Goal: Task Accomplishment & Management: Use online tool/utility

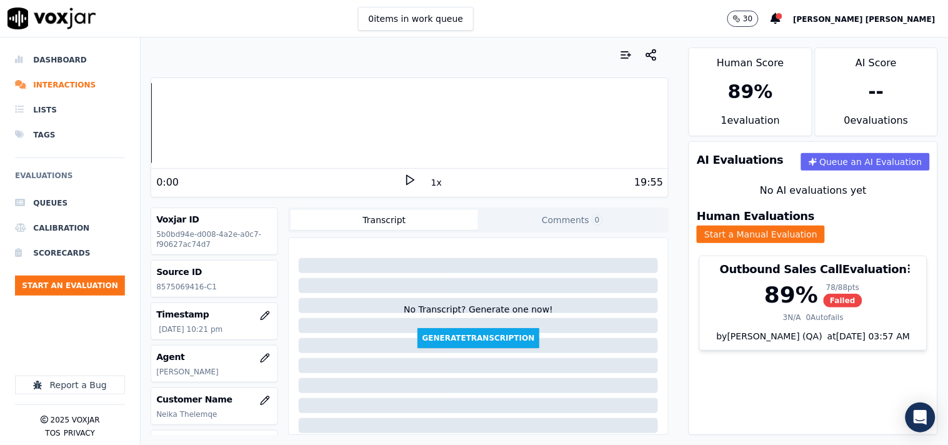
scroll to position [209, 0]
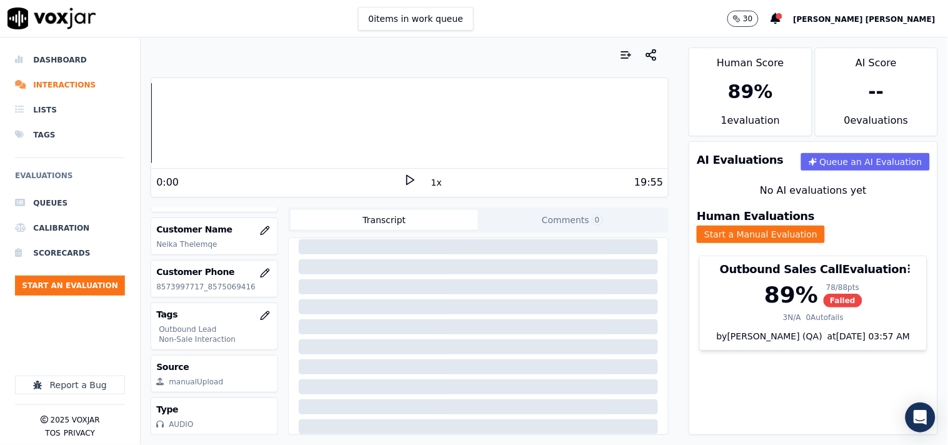
click at [78, 296] on ul "Queues Calibration Scorecards Start an Evaluation" at bounding box center [70, 248] width 110 height 115
click at [88, 289] on button "Start an Evaluation" at bounding box center [70, 286] width 110 height 20
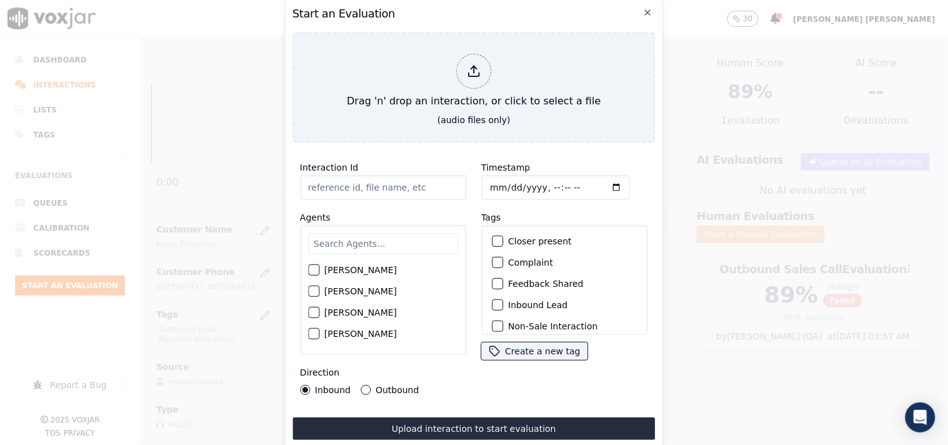
click at [494, 184] on input "Timestamp" at bounding box center [555, 187] width 149 height 25
type input "[DATE]T23:31"
click at [394, 175] on input "Interaction Id" at bounding box center [383, 187] width 166 height 25
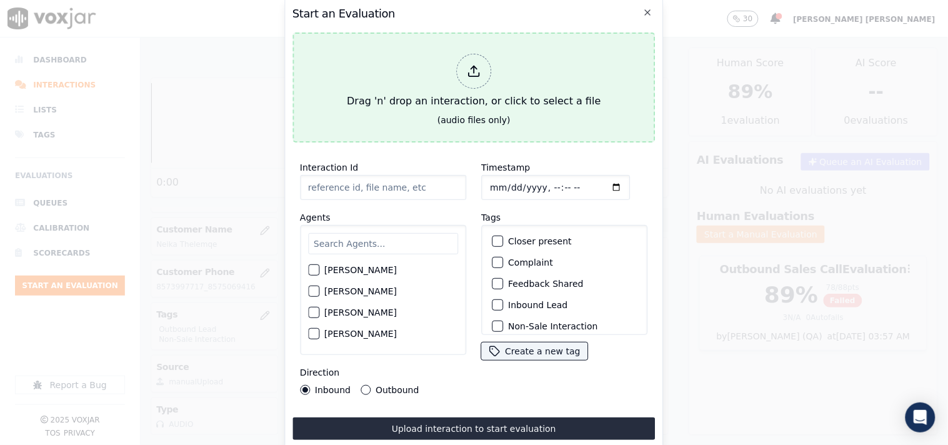
click at [476, 72] on icon at bounding box center [474, 71] width 14 height 14
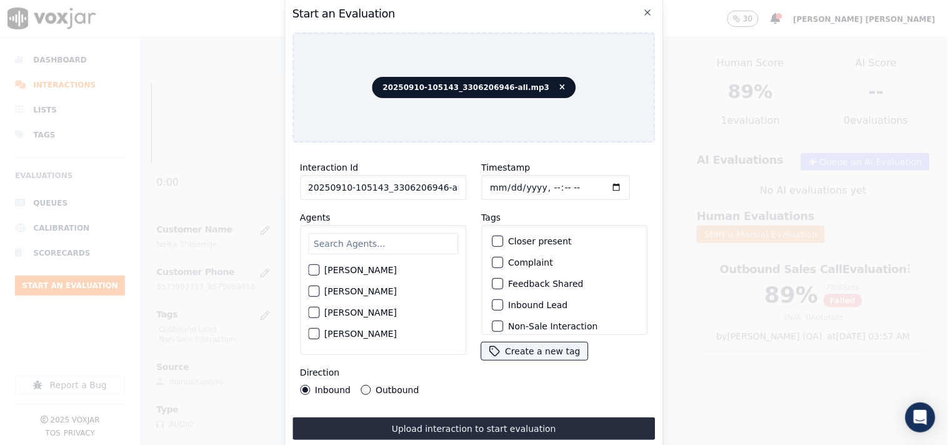
scroll to position [0, 7]
drag, startPoint x: 433, startPoint y: 186, endPoint x: 486, endPoint y: 186, distance: 53.1
click at [486, 186] on div "Interaction Id 20250910-105143_3306206946-all.mp3 Agents [PERSON_NAME] [PERSON_…" at bounding box center [474, 278] width 363 height 250
type input "20250910-105143_3306206946-C1"
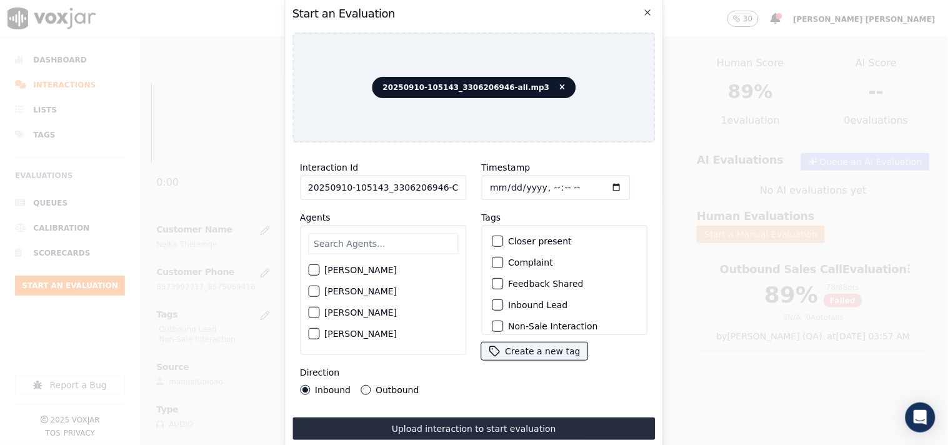
click at [372, 239] on input "text" at bounding box center [383, 243] width 150 height 21
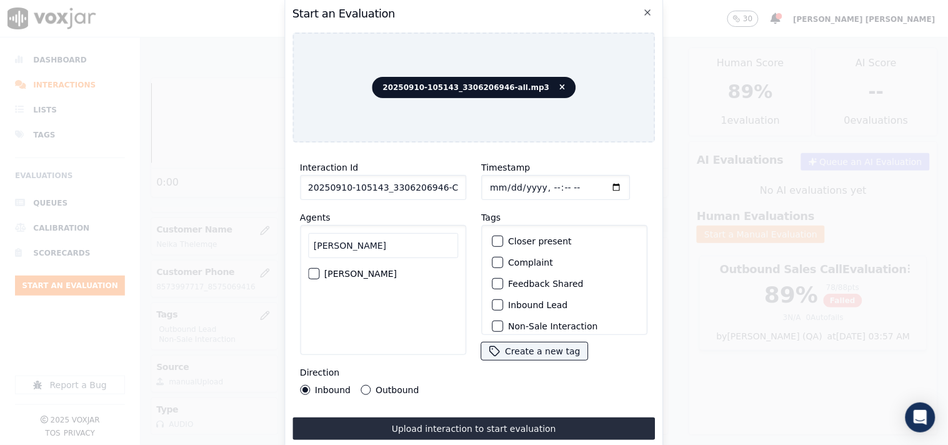
type input "[PERSON_NAME]"
click at [361, 271] on div "[PERSON_NAME]" at bounding box center [383, 273] width 150 height 21
click at [315, 271] on div "button" at bounding box center [313, 273] width 9 height 9
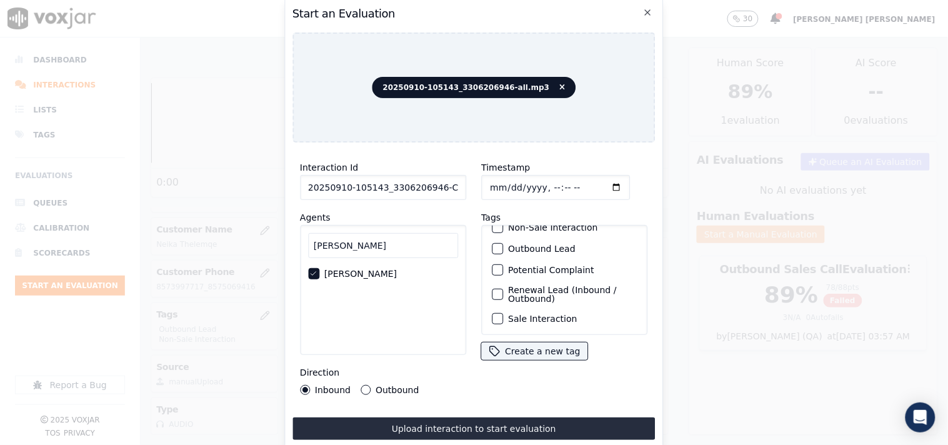
scroll to position [41, 0]
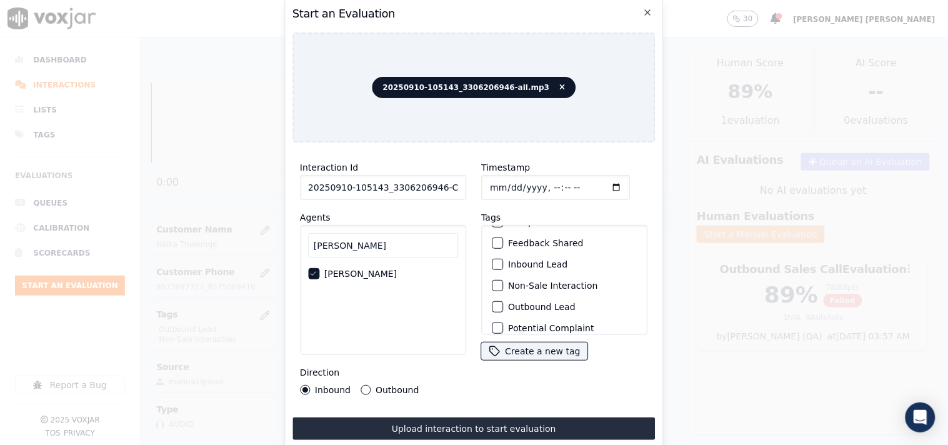
click at [535, 283] on label "Non-Sale Interaction" at bounding box center [552, 285] width 89 height 9
click at [503, 283] on button "Non-Sale Interaction" at bounding box center [497, 285] width 11 height 11
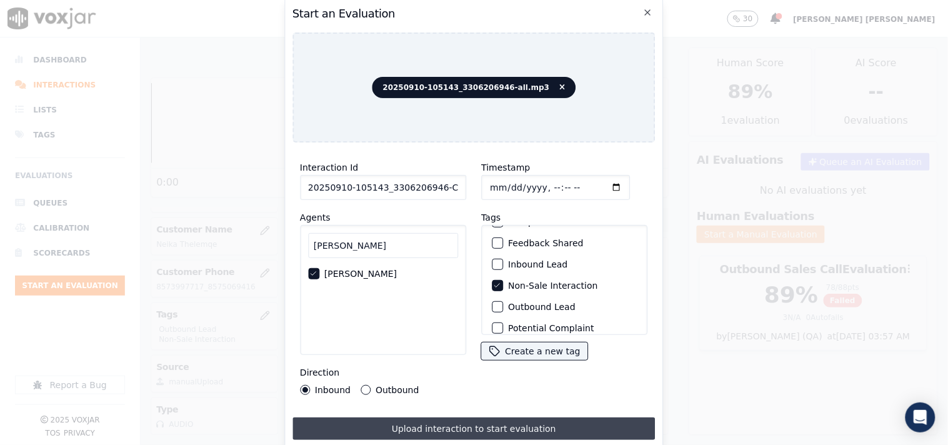
click at [423, 426] on button "Upload interaction to start evaluation" at bounding box center [474, 429] width 363 height 23
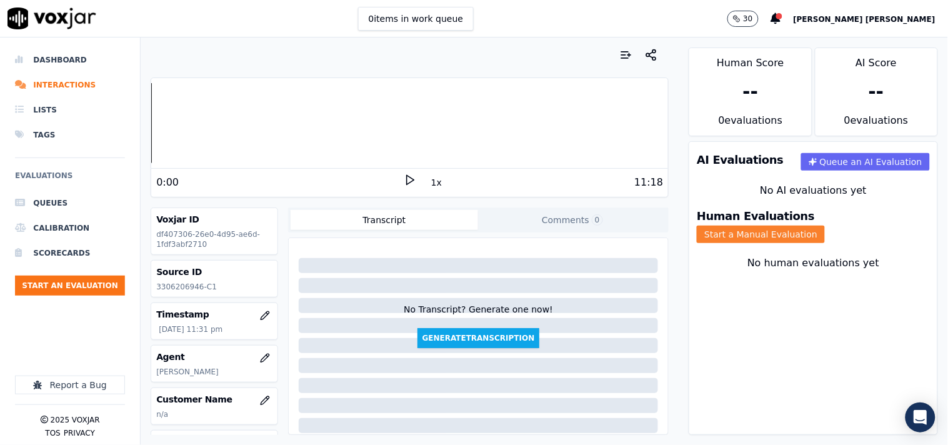
click at [815, 226] on button "Start a Manual Evaluation" at bounding box center [761, 235] width 128 height 18
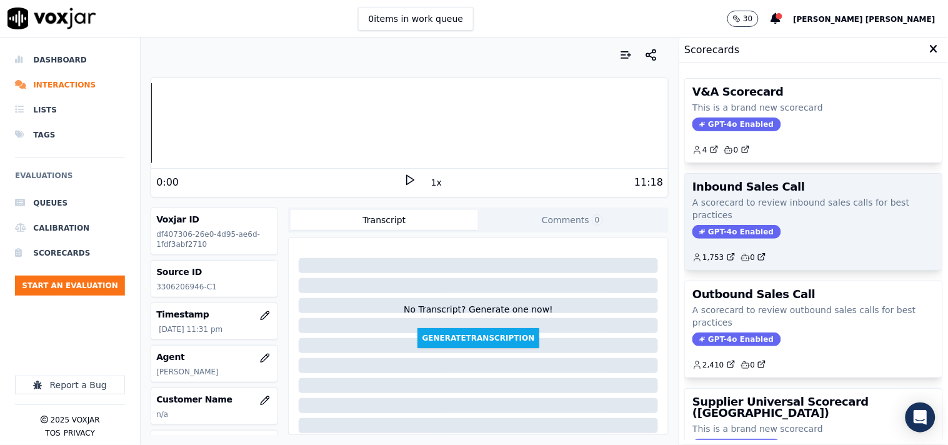
click at [701, 228] on span "GPT-4o Enabled" at bounding box center [737, 232] width 88 height 14
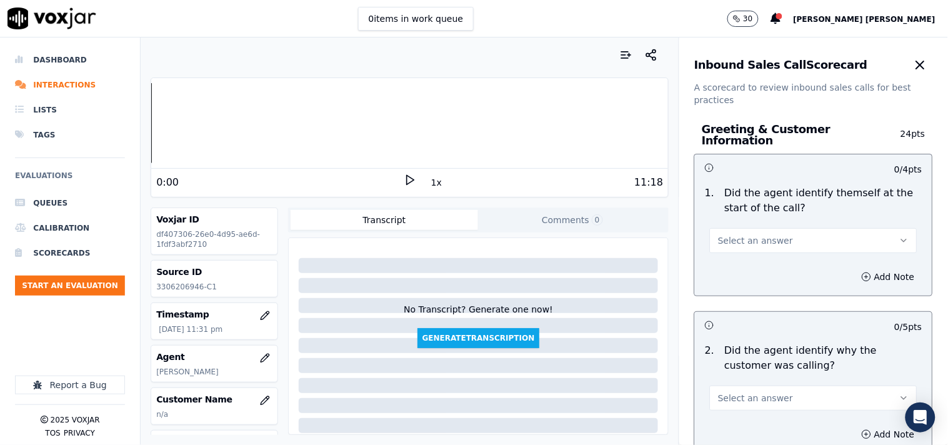
click at [740, 244] on button "Select an answer" at bounding box center [814, 240] width 208 height 25
click at [736, 266] on div "Yes" at bounding box center [792, 263] width 184 height 20
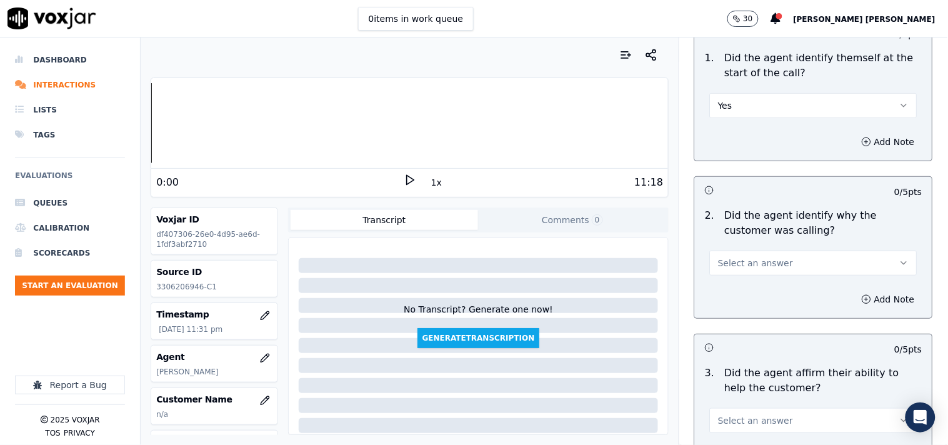
scroll to position [139, 0]
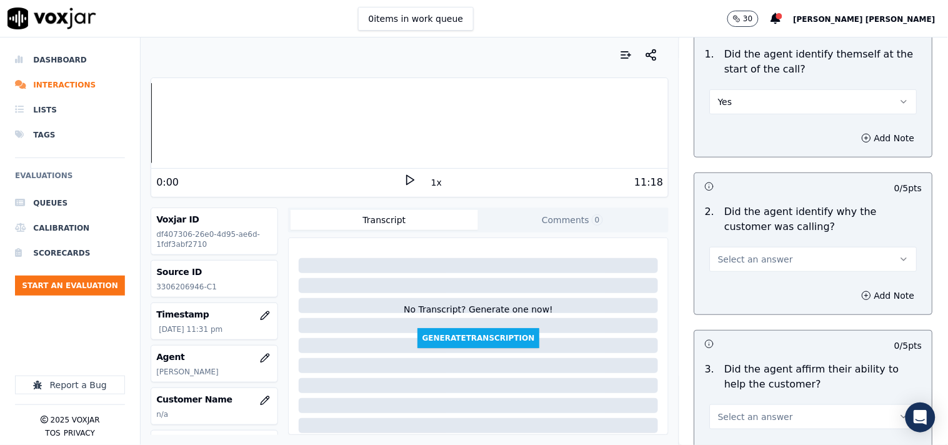
click at [749, 255] on span "Select an answer" at bounding box center [755, 259] width 75 height 13
click at [751, 290] on div "Yes" at bounding box center [792, 281] width 184 height 20
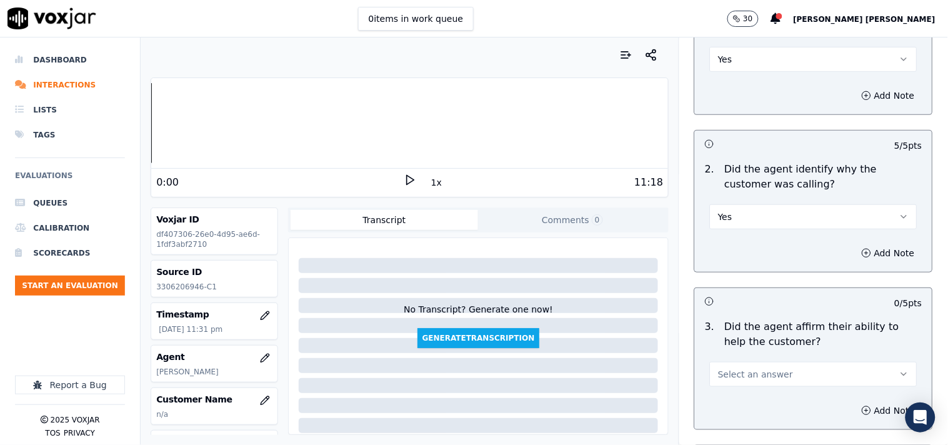
scroll to position [208, 0]
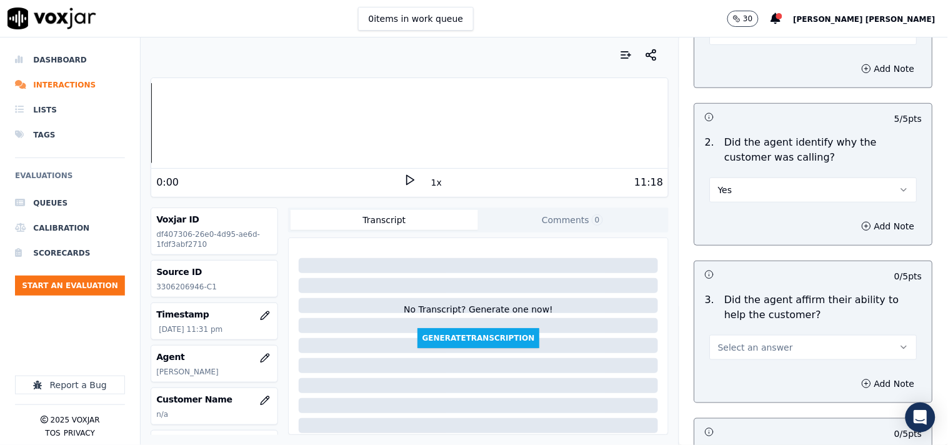
click at [748, 341] on span "Select an answer" at bounding box center [755, 347] width 75 height 13
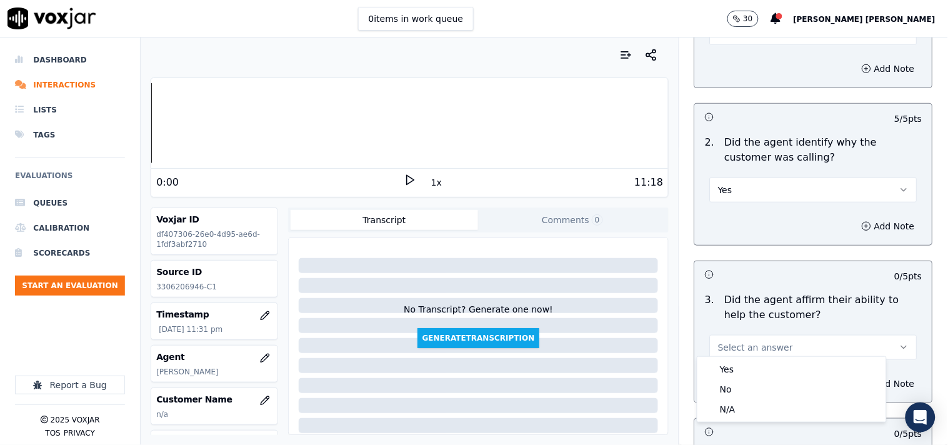
click at [748, 353] on button "Select an answer" at bounding box center [814, 347] width 208 height 25
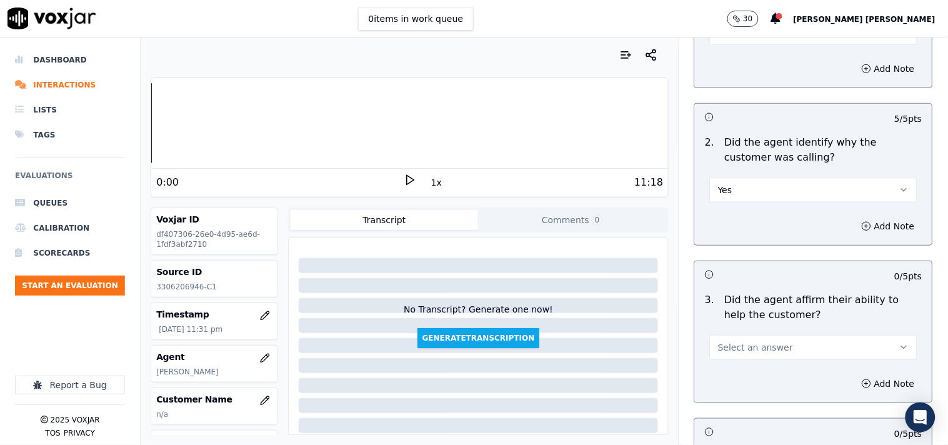
click at [747, 352] on button "Select an answer" at bounding box center [814, 347] width 208 height 25
click at [745, 369] on div "Yes" at bounding box center [792, 370] width 184 height 20
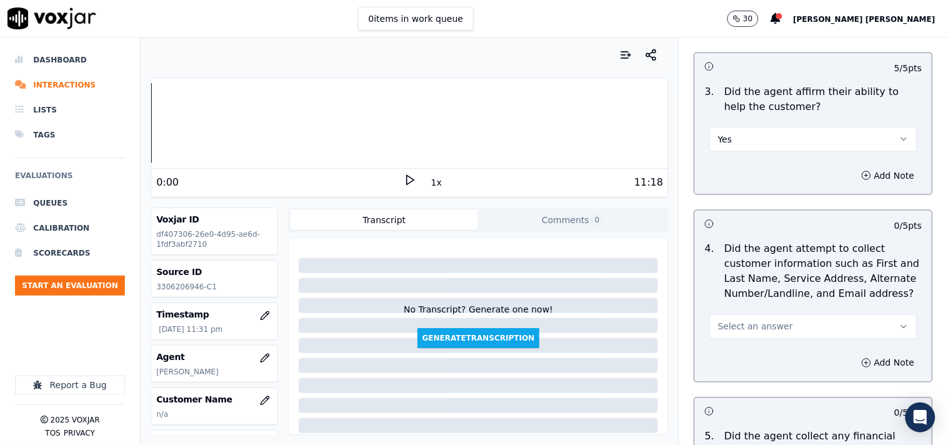
click at [758, 324] on span "Select an answer" at bounding box center [755, 327] width 75 height 13
click at [752, 366] on div "No" at bounding box center [792, 369] width 184 height 20
click at [855, 355] on button "Add Note" at bounding box center [889, 364] width 68 height 18
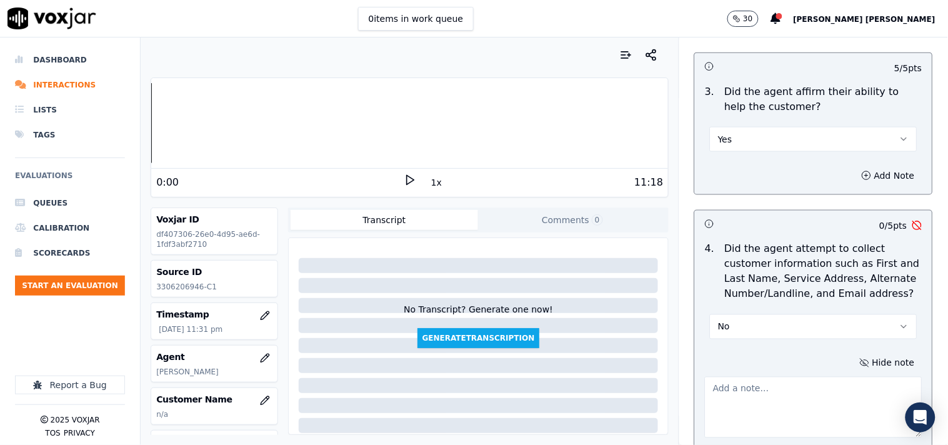
click at [802, 380] on textarea at bounding box center [814, 407] width 218 height 61
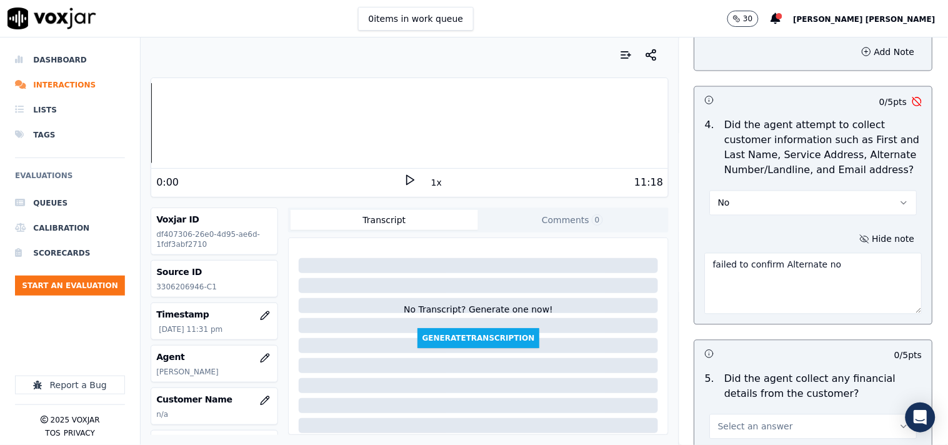
scroll to position [555, 0]
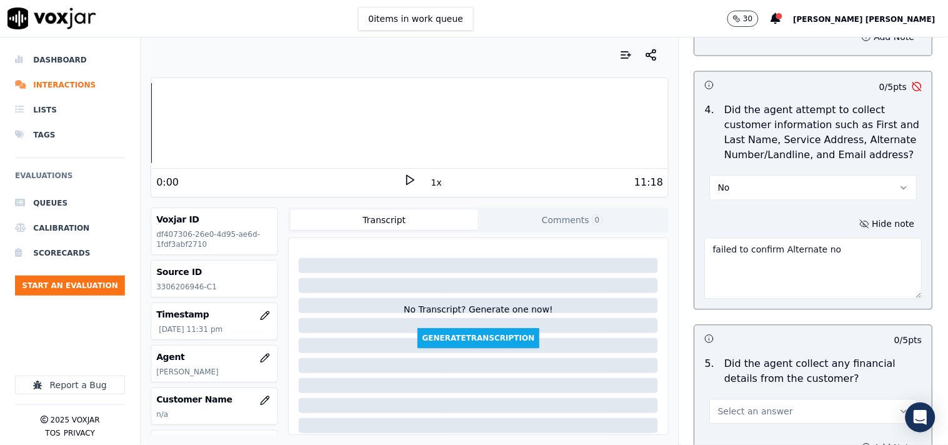
type textarea "failed to confirm Alternate no"
click at [809, 326] on div "0 / 5 pts" at bounding box center [814, 339] width 238 height 26
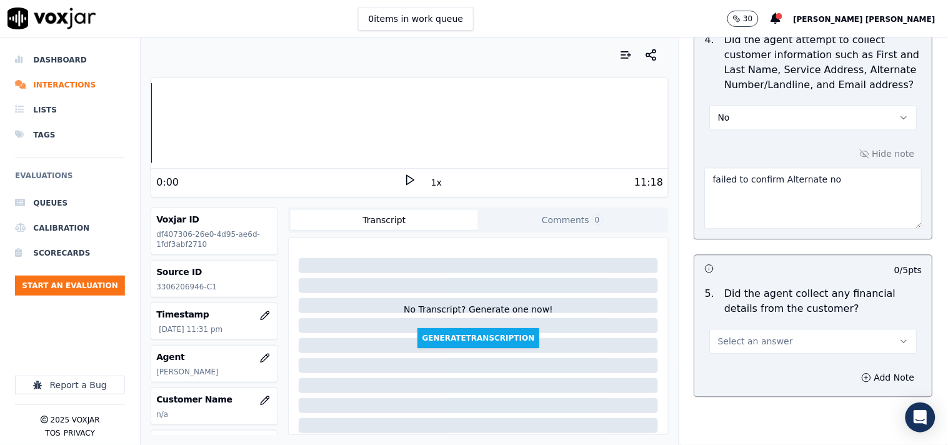
click at [804, 332] on button "Select an answer" at bounding box center [814, 341] width 208 height 25
click at [747, 386] on div "No" at bounding box center [792, 385] width 184 height 20
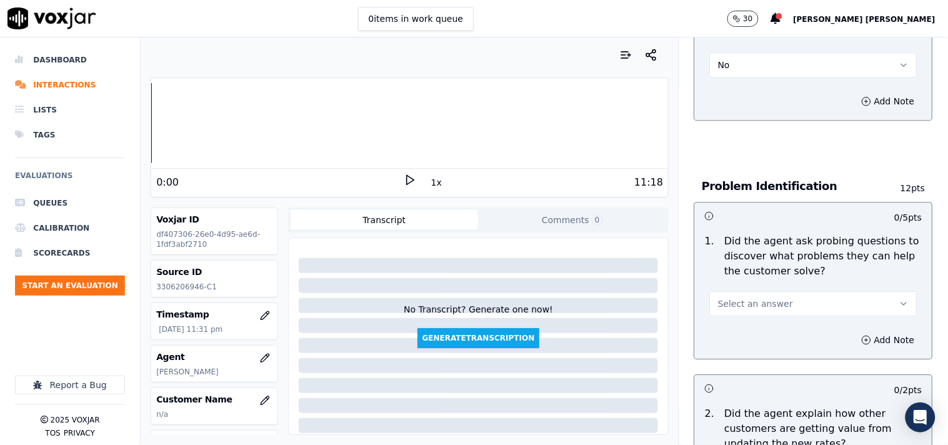
scroll to position [903, 0]
click at [791, 308] on button "Select an answer" at bounding box center [814, 303] width 208 height 25
click at [778, 325] on div "Yes" at bounding box center [792, 325] width 184 height 20
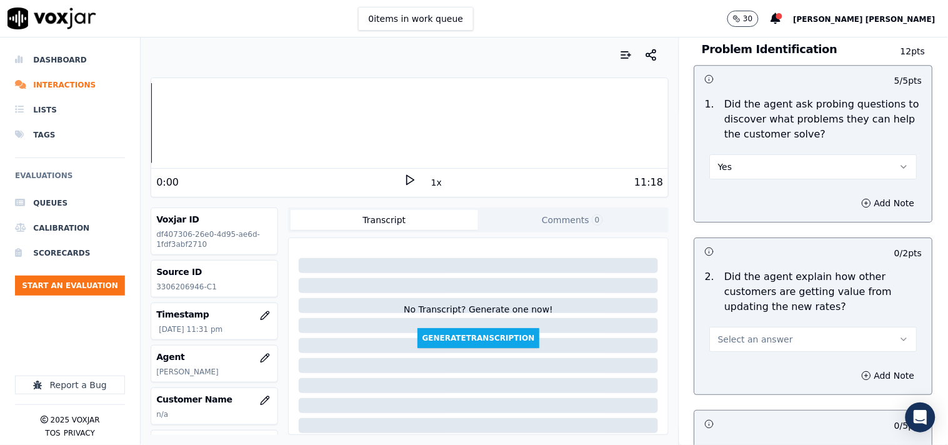
scroll to position [1042, 0]
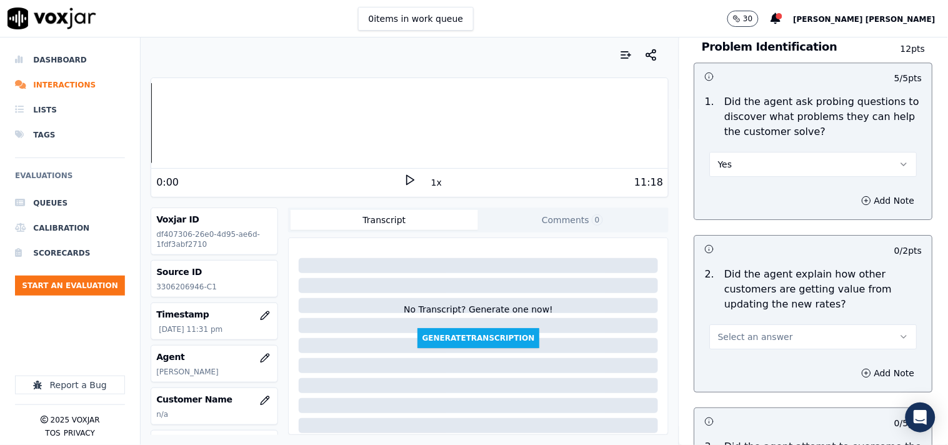
click at [778, 328] on button "Select an answer" at bounding box center [814, 336] width 208 height 25
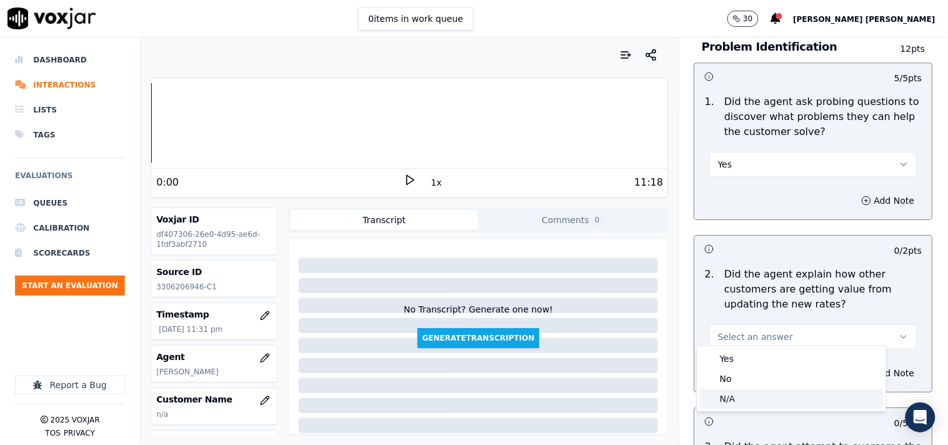
click at [755, 396] on div "N/A" at bounding box center [792, 399] width 184 height 20
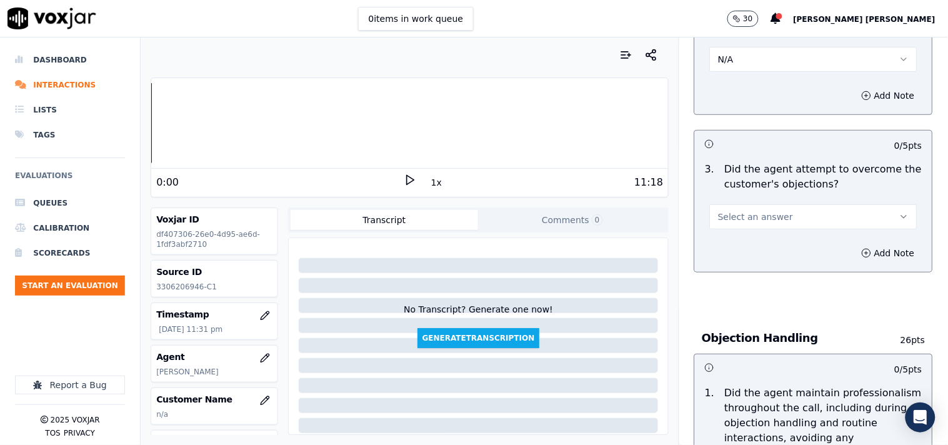
scroll to position [1320, 0]
click at [791, 221] on button "Select an answer" at bounding box center [814, 216] width 208 height 25
click at [770, 242] on div "Yes" at bounding box center [792, 239] width 184 height 20
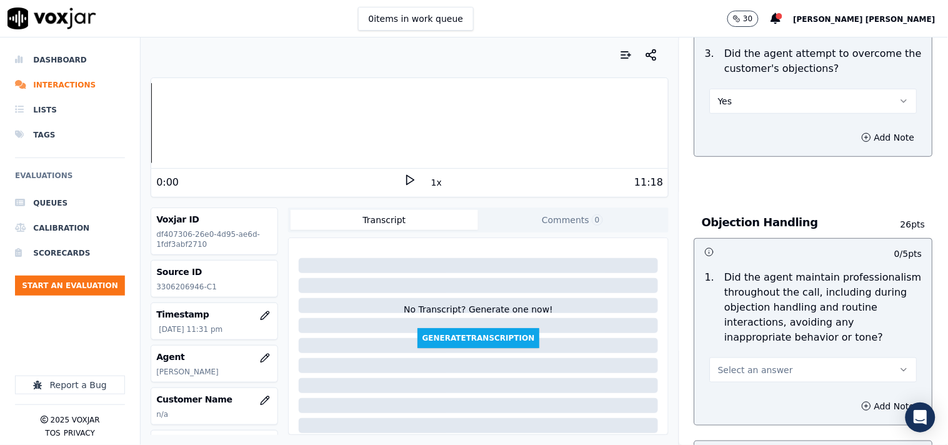
scroll to position [1459, 0]
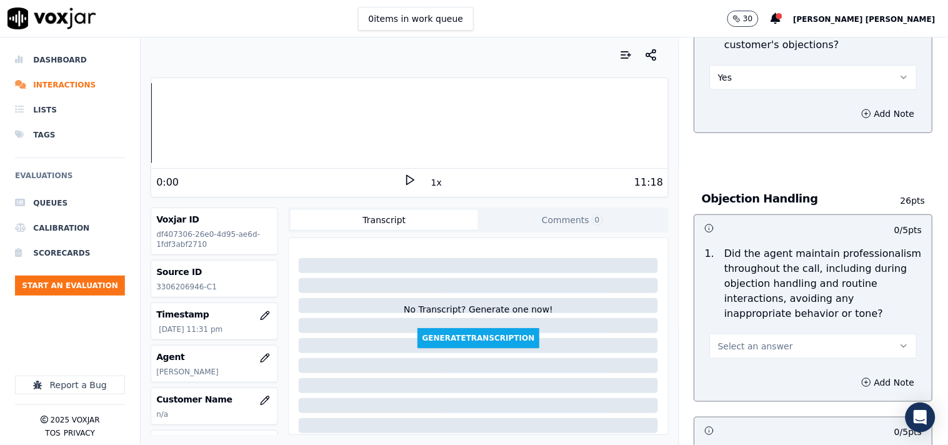
click at [765, 334] on button "Select an answer" at bounding box center [814, 346] width 208 height 25
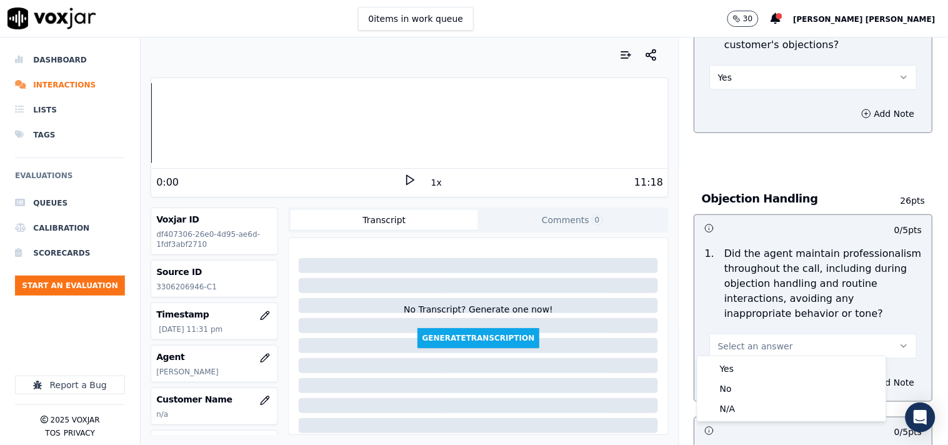
click at [757, 364] on div "Yes" at bounding box center [792, 369] width 184 height 20
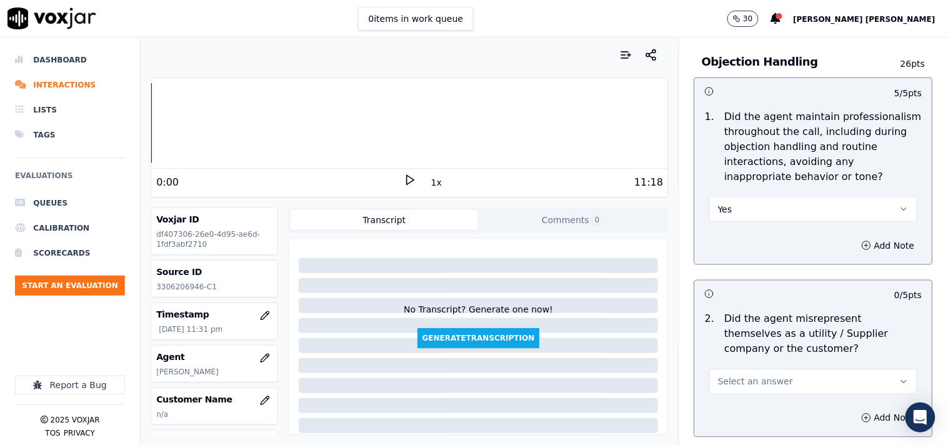
scroll to position [1597, 0]
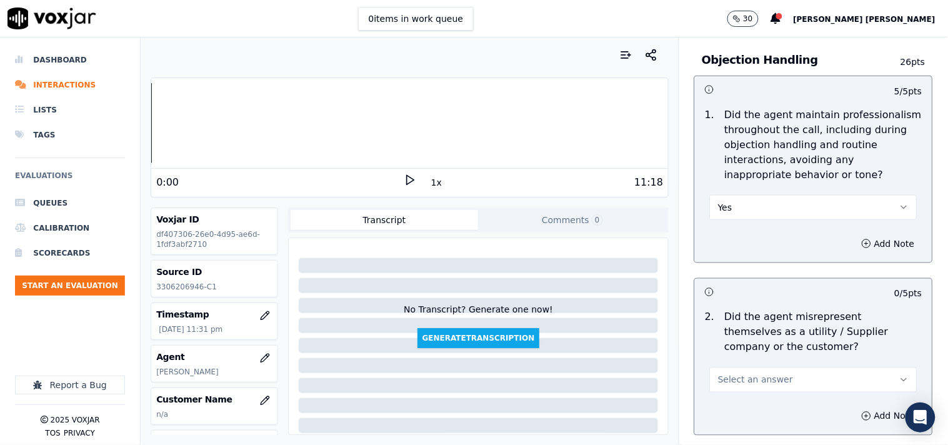
click at [755, 368] on button "Select an answer" at bounding box center [814, 380] width 208 height 25
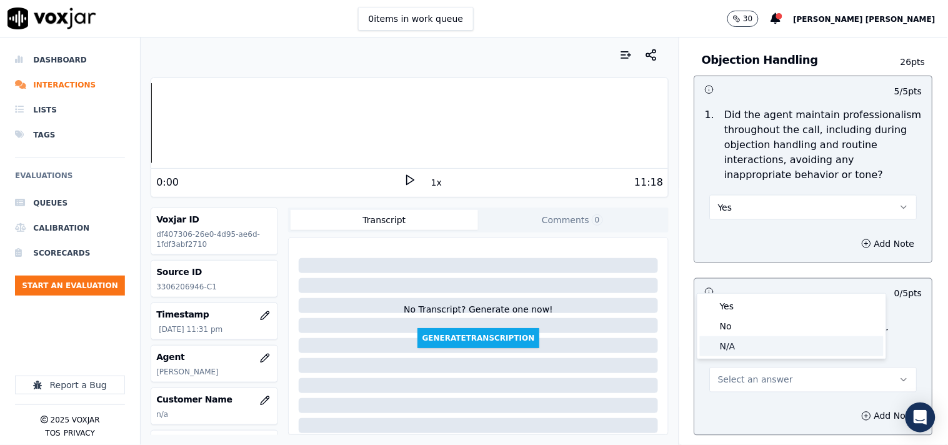
click at [755, 328] on div "No" at bounding box center [792, 326] width 184 height 20
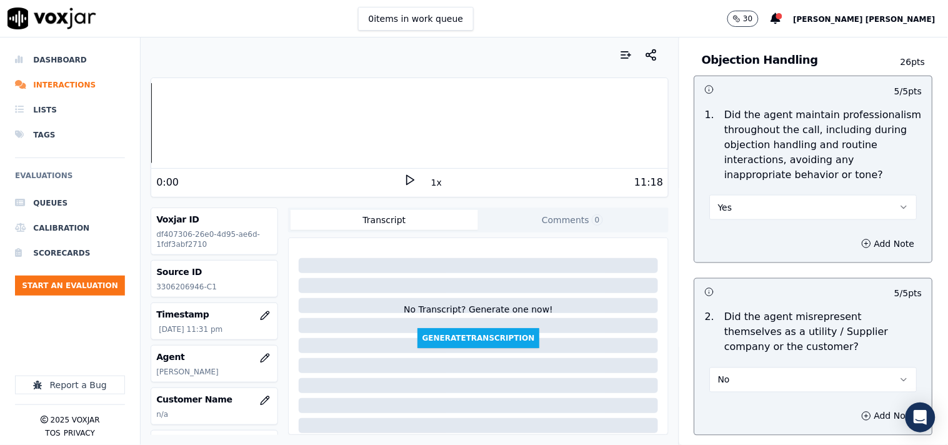
click at [753, 378] on button "No" at bounding box center [814, 380] width 208 height 25
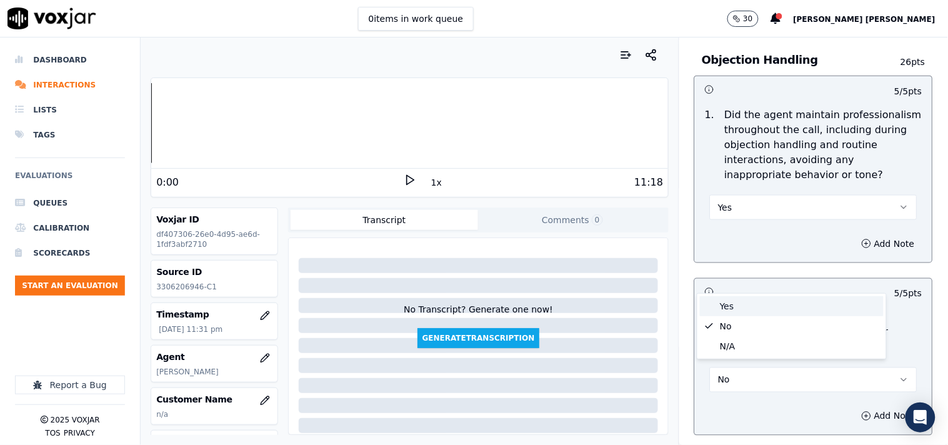
click at [758, 307] on div "Yes" at bounding box center [792, 306] width 184 height 20
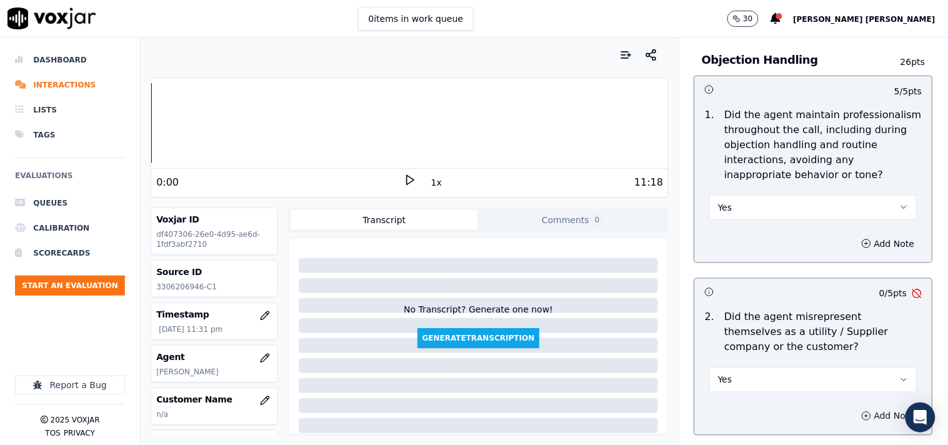
click at [855, 408] on button "Add Note" at bounding box center [889, 417] width 68 height 18
click at [860, 411] on icon "button" at bounding box center [865, 416] width 10 height 10
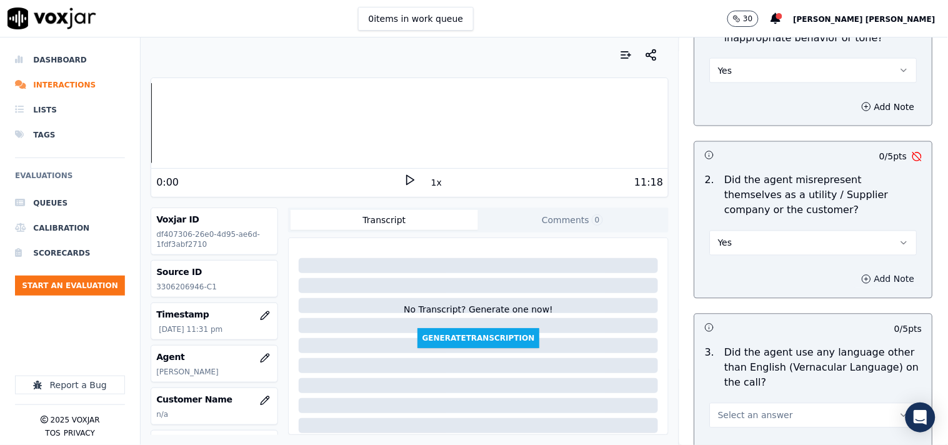
scroll to position [1736, 0]
click at [796, 236] on button "Yes" at bounding box center [814, 241] width 208 height 25
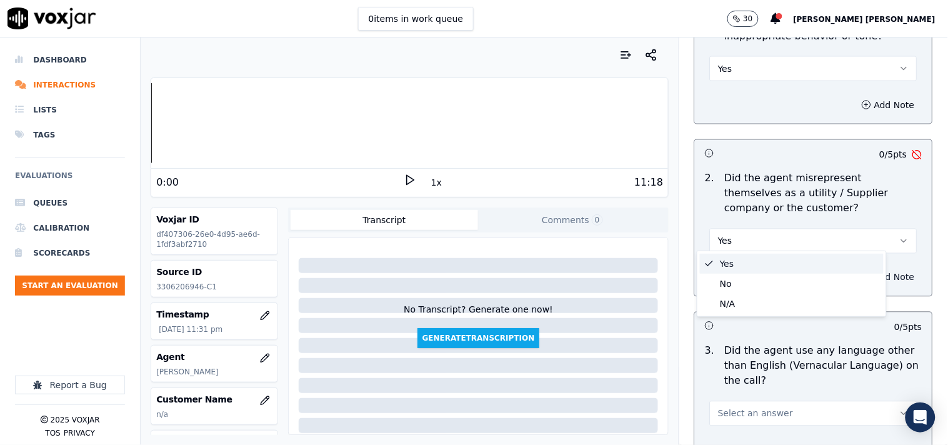
click at [783, 254] on div "Yes" at bounding box center [792, 264] width 184 height 20
click at [855, 271] on button "Add Note" at bounding box center [889, 278] width 68 height 18
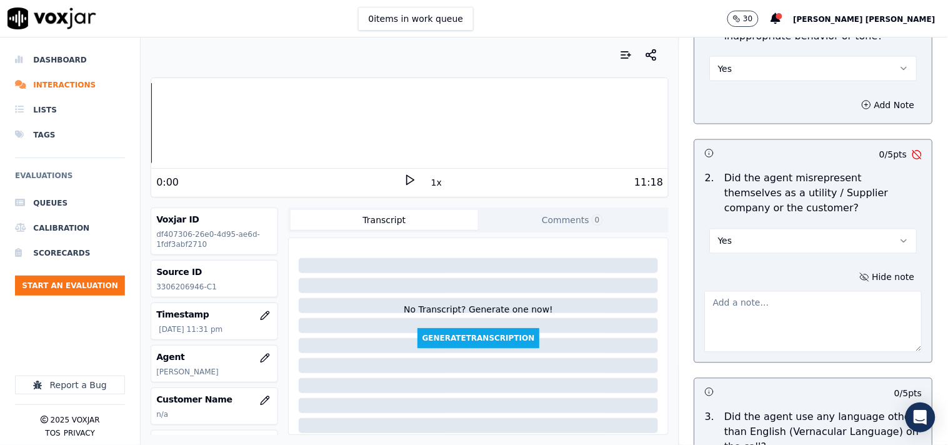
click at [789, 294] on textarea at bounding box center [814, 321] width 218 height 61
paste textarea "15:11:[PERSON_NAME]- So the new rate I can drop it down to 15.99% because 15.49…"
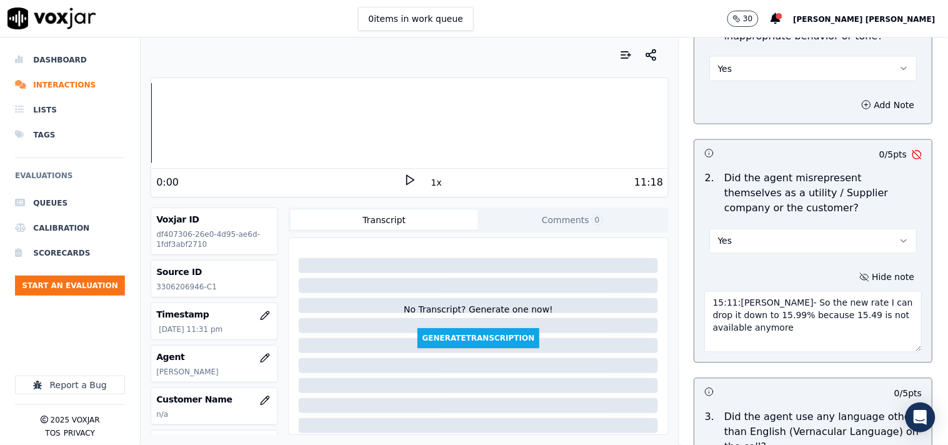
scroll to position [8, 0]
click at [705, 293] on textarea "15:11:[PERSON_NAME]- So the new rate I can drop it down to 15.99% because 15.49…" at bounding box center [814, 321] width 218 height 61
paste textarea "Call id-20250917-170820"
type textarea "Call id-20250917-170820 15:11:[PERSON_NAME]- So the new rate I can drop it down…"
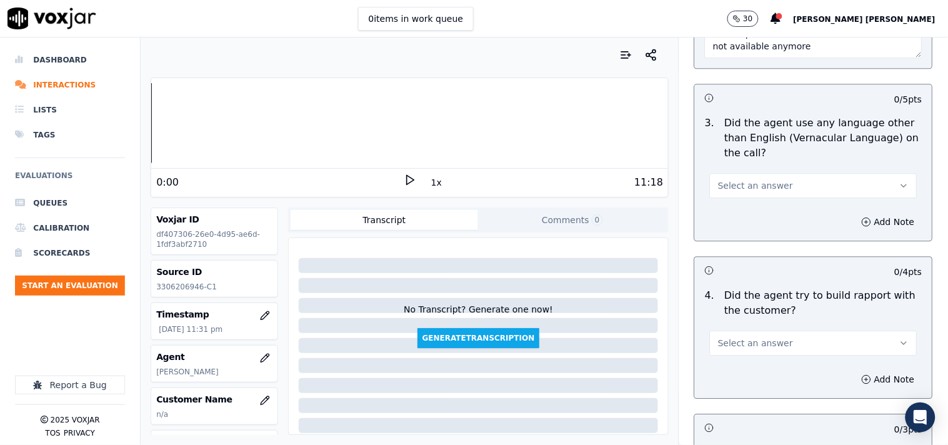
scroll to position [2084, 0]
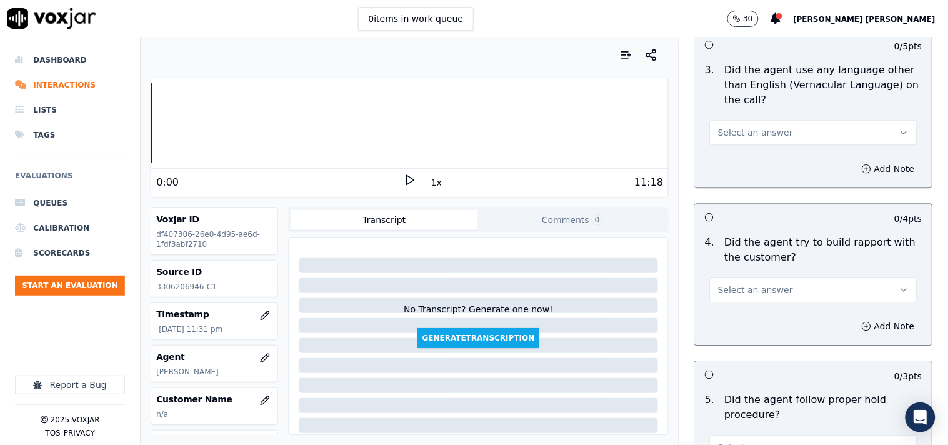
click at [767, 120] on button "Select an answer" at bounding box center [814, 132] width 208 height 25
click at [749, 180] on div "No" at bounding box center [792, 175] width 184 height 20
click at [750, 284] on span "Select an answer" at bounding box center [755, 290] width 75 height 13
click at [751, 328] on div "No" at bounding box center [792, 333] width 184 height 20
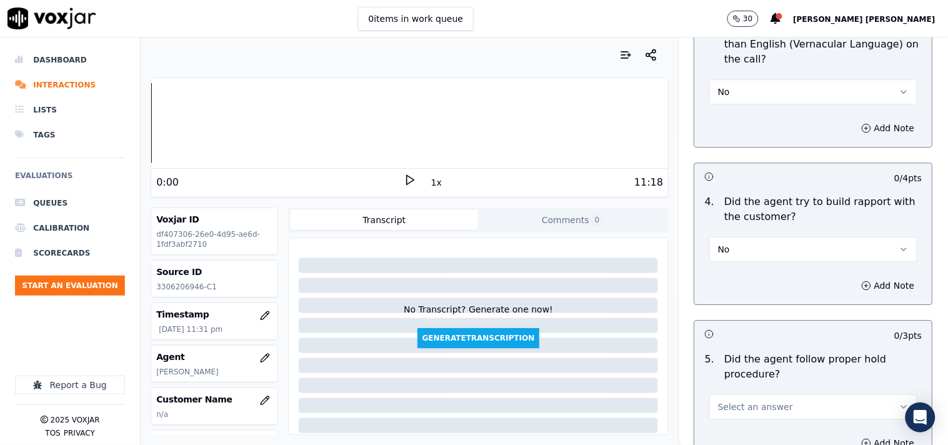
scroll to position [2153, 0]
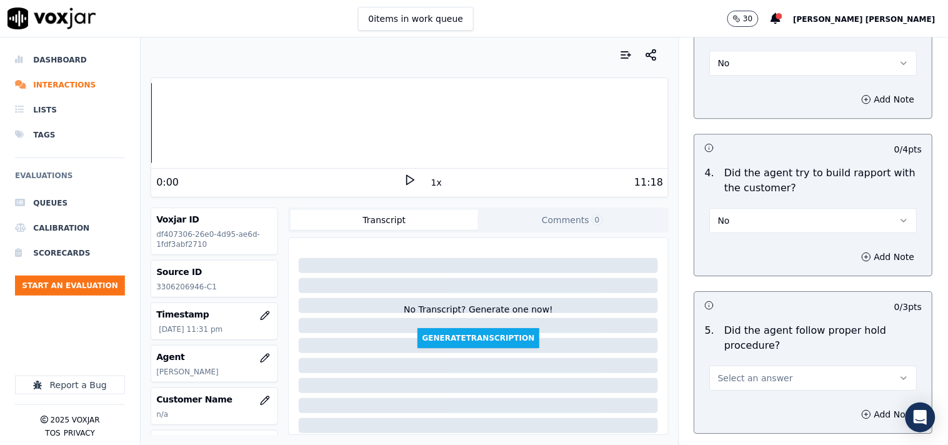
click at [757, 209] on button "No" at bounding box center [814, 220] width 208 height 25
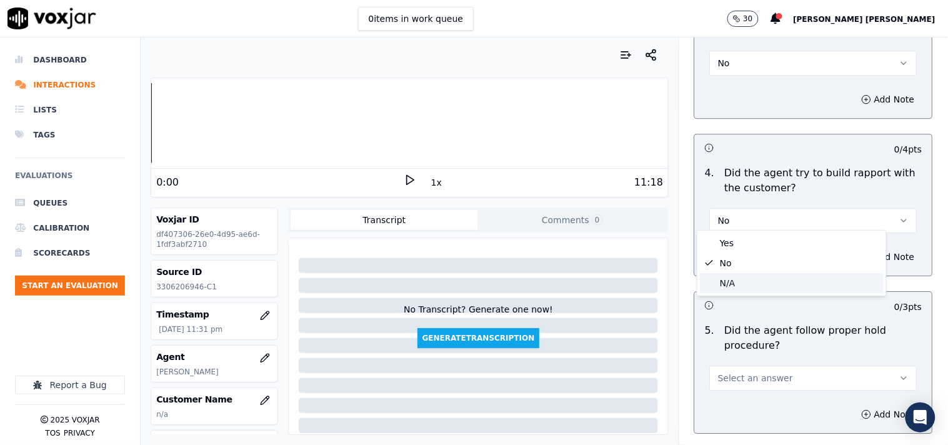
click at [716, 294] on div "Yes No N/A" at bounding box center [792, 263] width 189 height 65
click at [722, 283] on div "N/A" at bounding box center [792, 283] width 184 height 20
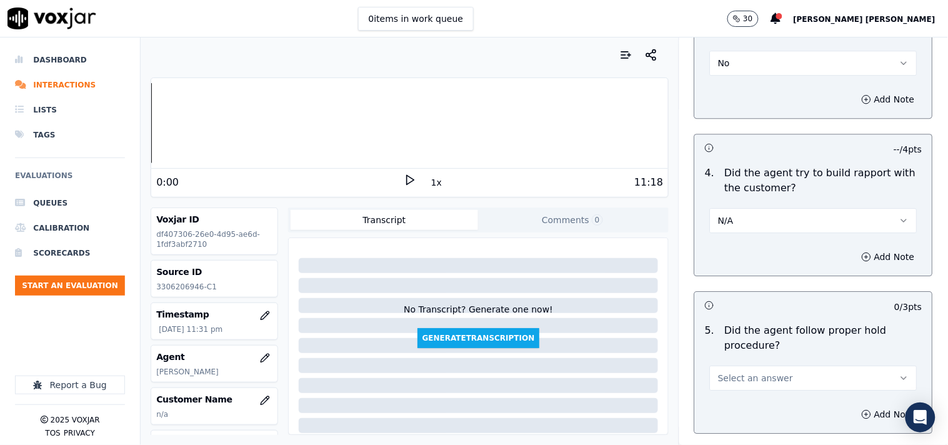
click at [742, 380] on button "Select an answer" at bounding box center [814, 378] width 208 height 25
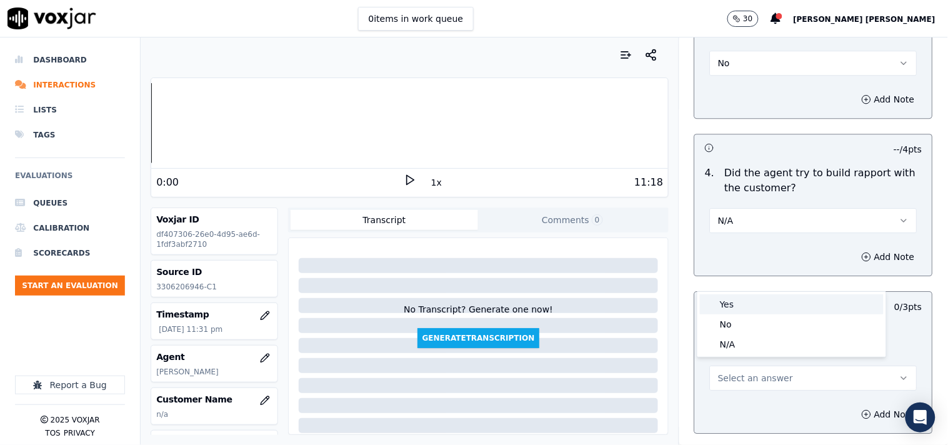
click at [744, 309] on div "Yes" at bounding box center [792, 304] width 184 height 20
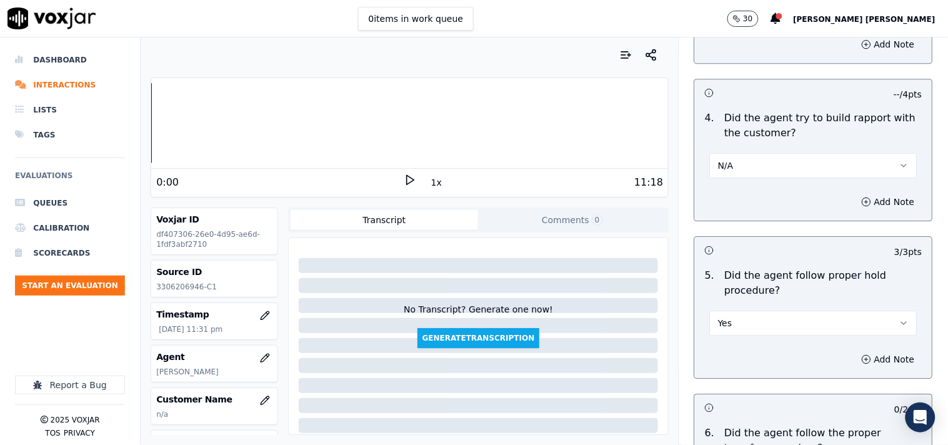
scroll to position [2292, 0]
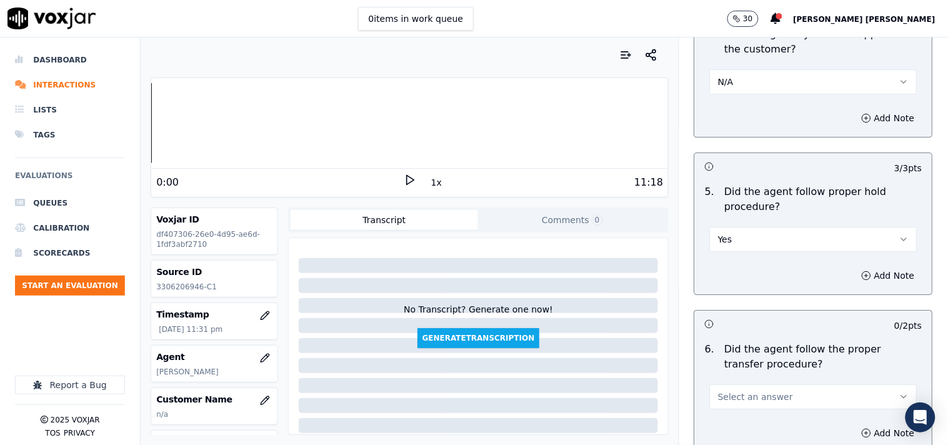
click at [747, 385] on button "Select an answer" at bounding box center [814, 397] width 208 height 25
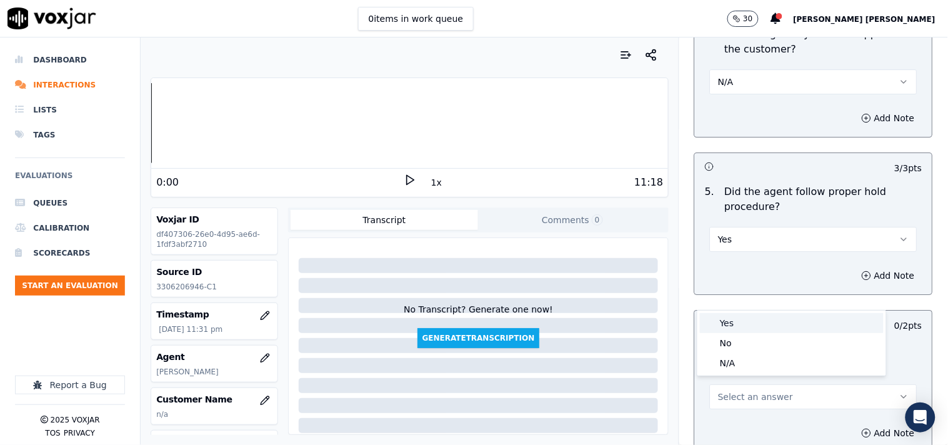
click at [742, 321] on div "Yes" at bounding box center [792, 323] width 184 height 20
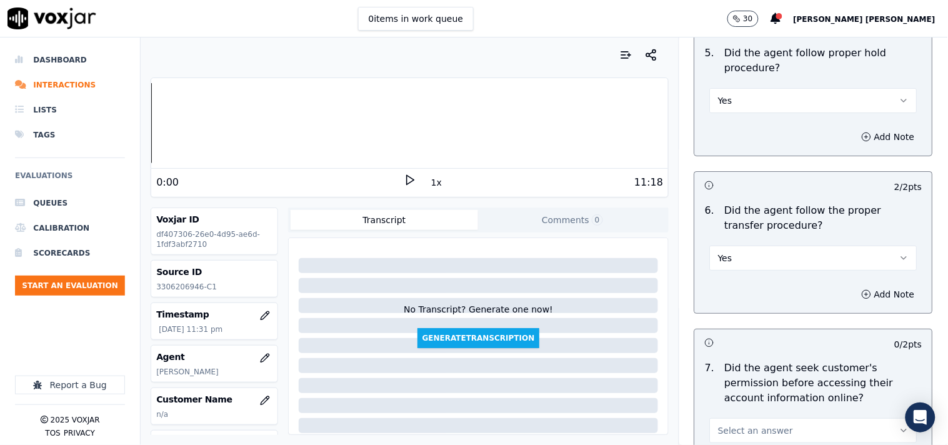
scroll to position [2501, 0]
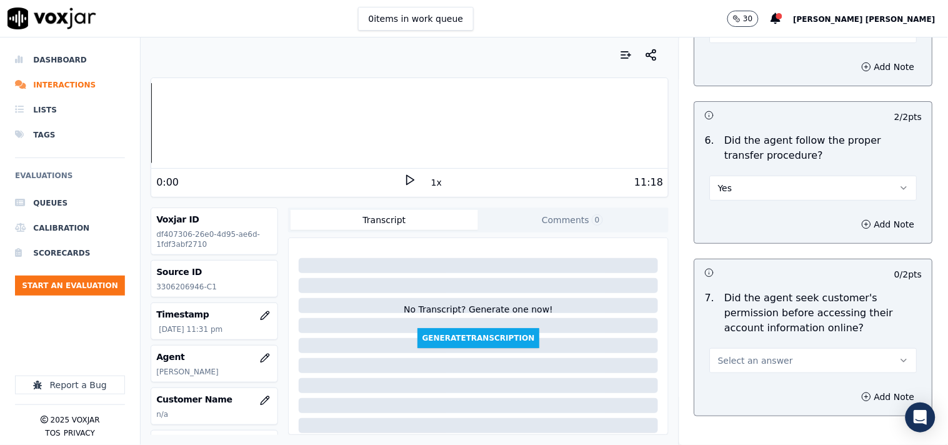
click at [770, 353] on button "Select an answer" at bounding box center [814, 360] width 208 height 25
click at [759, 400] on div "No" at bounding box center [792, 404] width 184 height 20
click at [862, 392] on icon "button" at bounding box center [867, 397] width 10 height 10
click at [798, 378] on div "Hide note" at bounding box center [814, 430] width 238 height 104
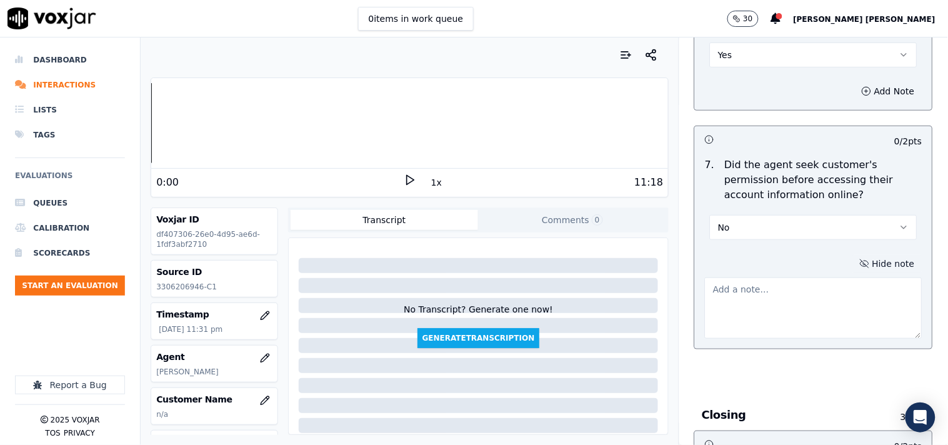
scroll to position [2640, 0]
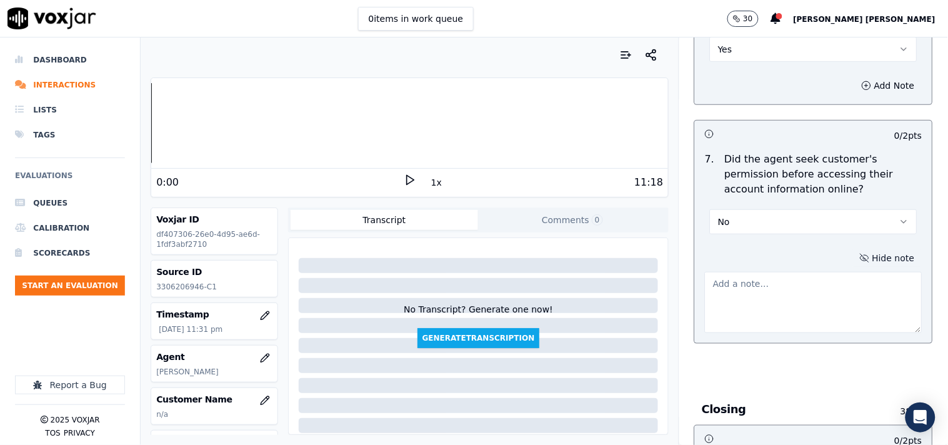
click at [740, 272] on textarea at bounding box center [814, 302] width 218 height 61
paste textarea "Call id-20250917-170820"
type textarea "Call id-20250917-170820"
drag, startPoint x: 792, startPoint y: 282, endPoint x: 663, endPoint y: 267, distance: 129.7
click at [663, 267] on div "Your browser does not support the audio element. 0:00 1x 11:18 Voxjar ID df4073…" at bounding box center [545, 242] width 808 height 408
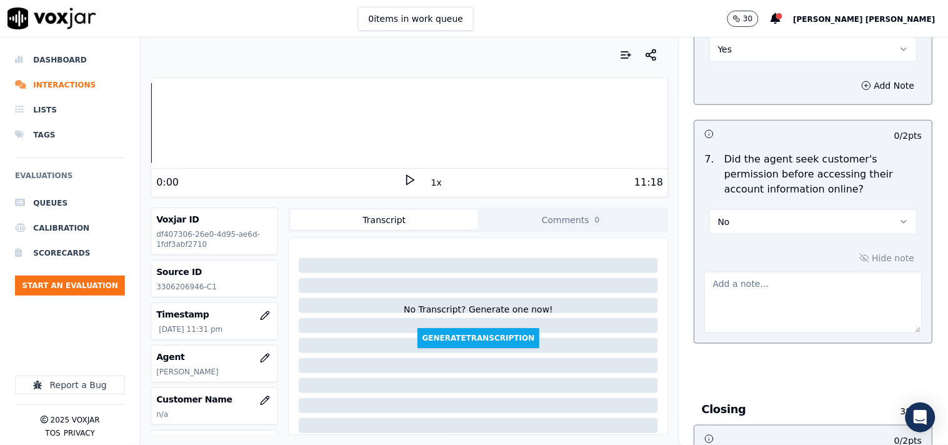
paste textarea "Call id-20250917-170820 @08:35 [PERSON_NAME]-Inform the billing details to cx w…"
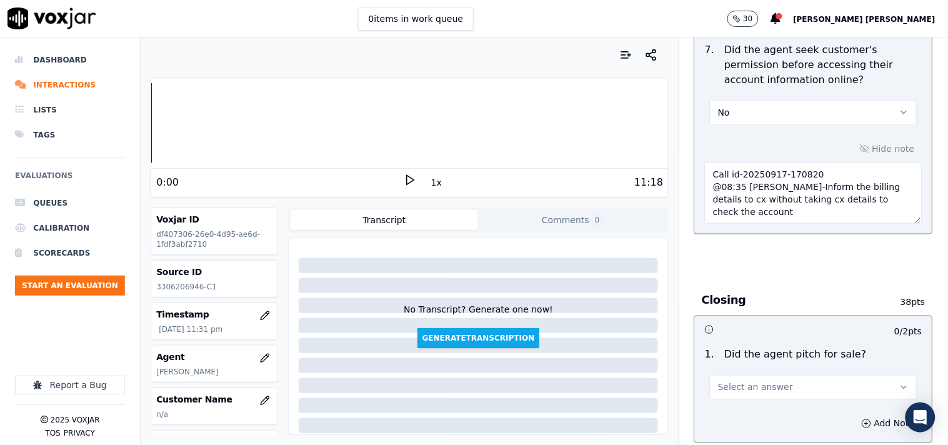
scroll to position [2848, 0]
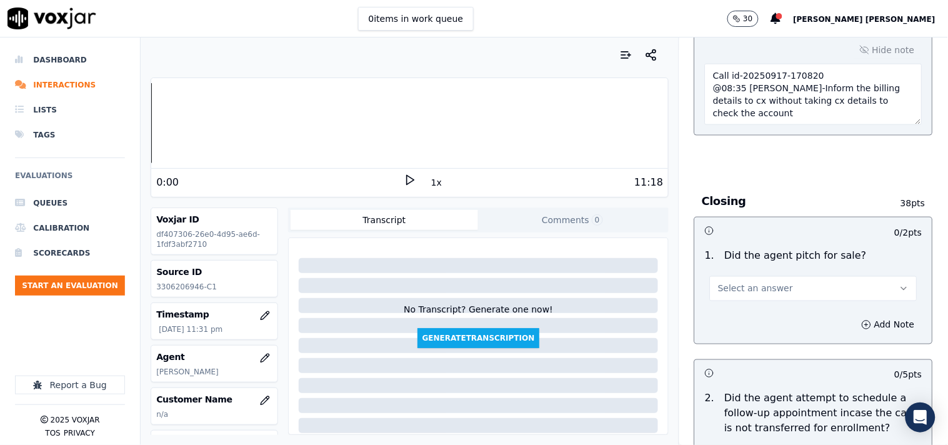
type textarea "Call id-20250917-170820 @08:35 [PERSON_NAME]-Inform the billing details to cx w…"
click at [753, 292] on button "Select an answer" at bounding box center [814, 288] width 208 height 25
click at [728, 320] on div "Yes" at bounding box center [792, 312] width 184 height 20
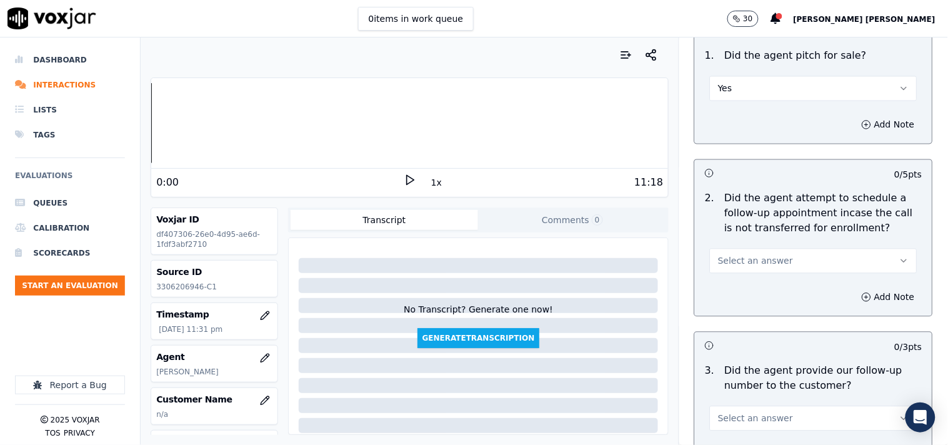
scroll to position [3056, 0]
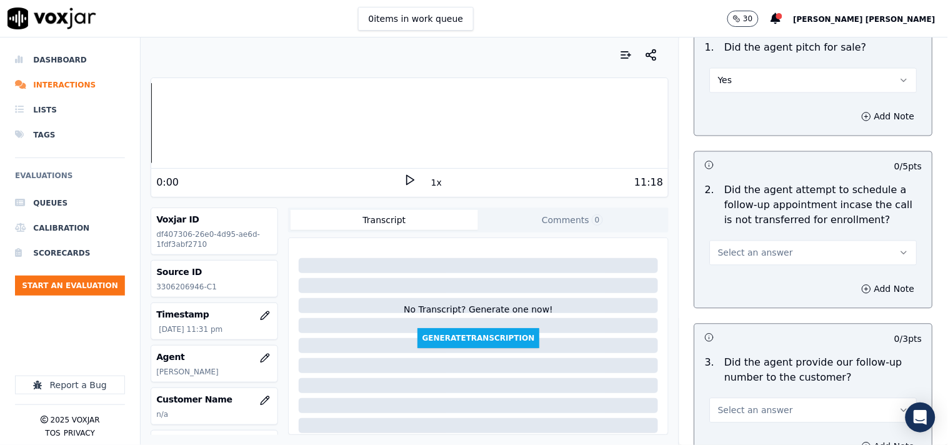
click at [753, 256] on button "Select an answer" at bounding box center [814, 253] width 208 height 25
click at [738, 310] on div "N/A" at bounding box center [792, 316] width 184 height 20
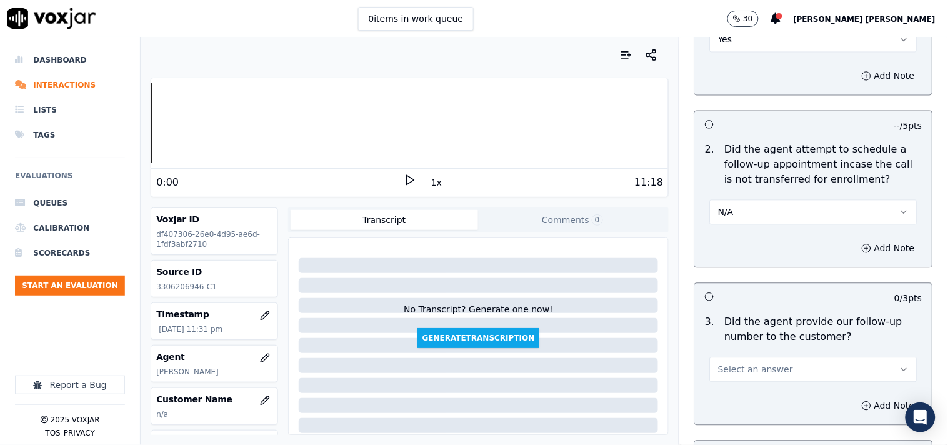
scroll to position [3126, 0]
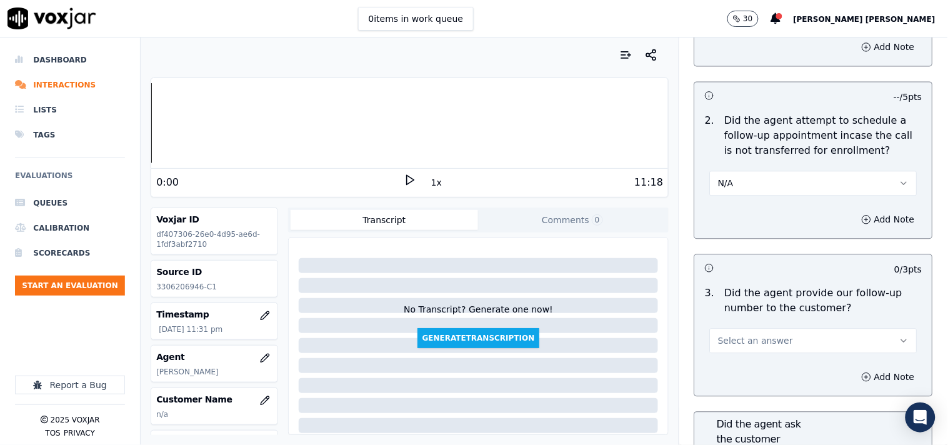
click at [760, 346] on button "Select an answer" at bounding box center [814, 340] width 208 height 25
click at [735, 365] on div "Yes" at bounding box center [792, 365] width 184 height 20
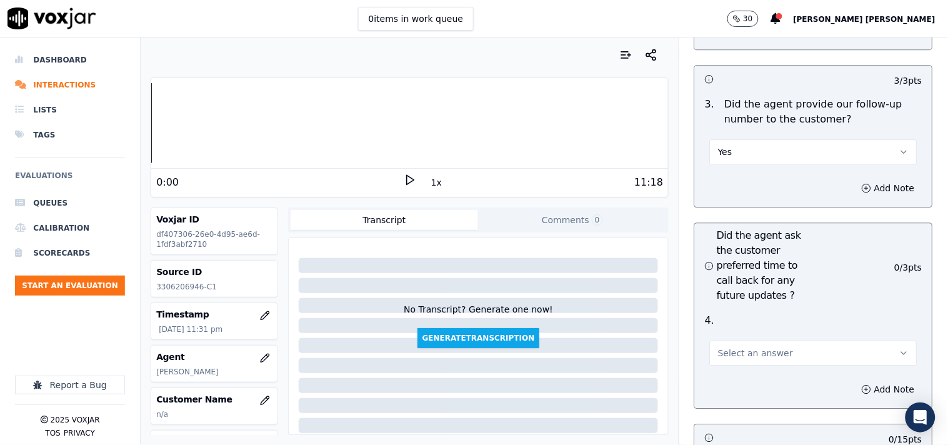
scroll to position [3334, 0]
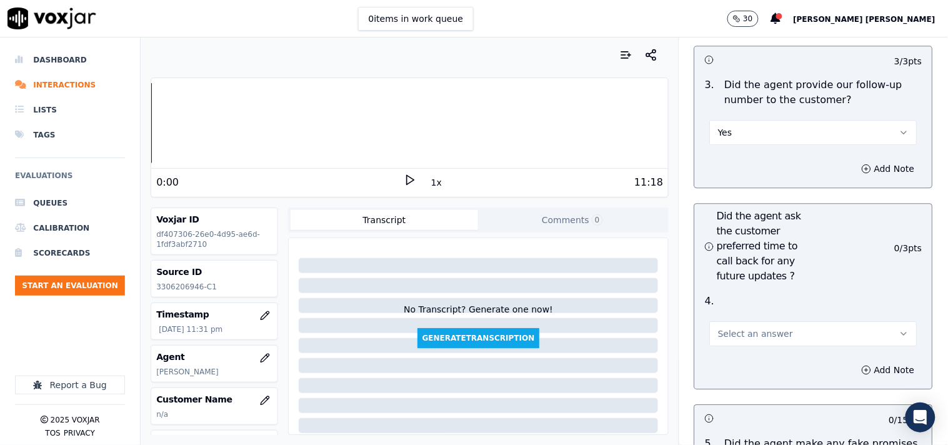
click at [745, 334] on span "Select an answer" at bounding box center [755, 334] width 75 height 13
click at [746, 371] on div "No" at bounding box center [792, 377] width 184 height 20
click at [760, 339] on button "No" at bounding box center [814, 333] width 208 height 25
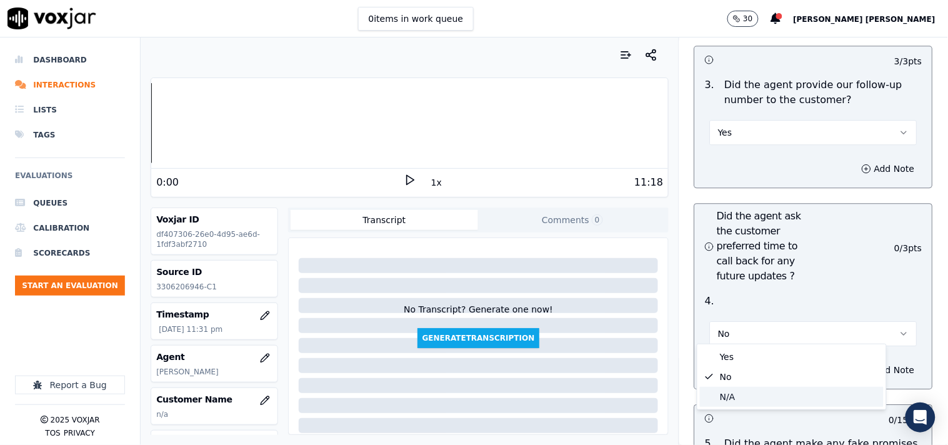
click at [746, 394] on div "N/A" at bounding box center [792, 397] width 184 height 20
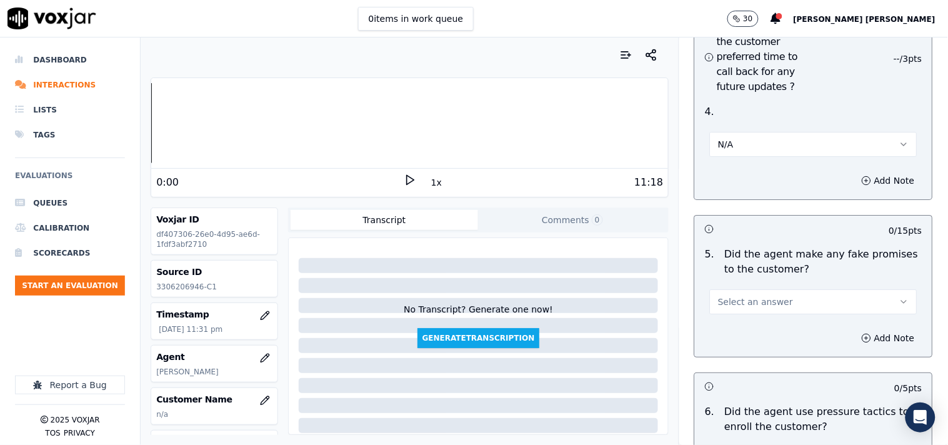
scroll to position [3543, 0]
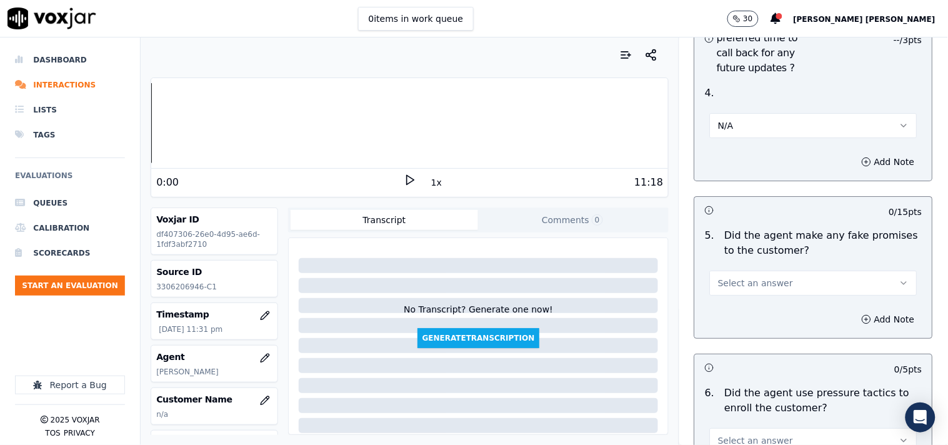
click at [758, 283] on span "Select an answer" at bounding box center [755, 283] width 75 height 13
click at [744, 329] on div "No" at bounding box center [792, 326] width 184 height 20
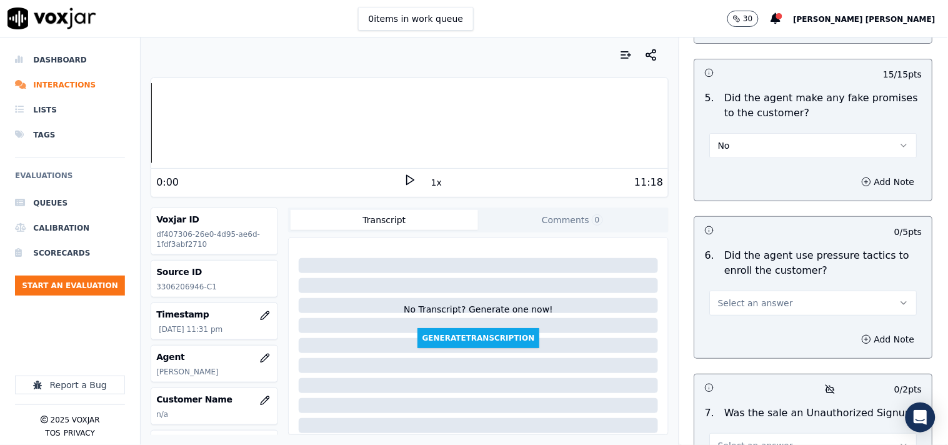
scroll to position [3681, 0]
click at [762, 302] on span "Select an answer" at bounding box center [755, 302] width 75 height 13
click at [748, 341] on div "No" at bounding box center [792, 345] width 184 height 20
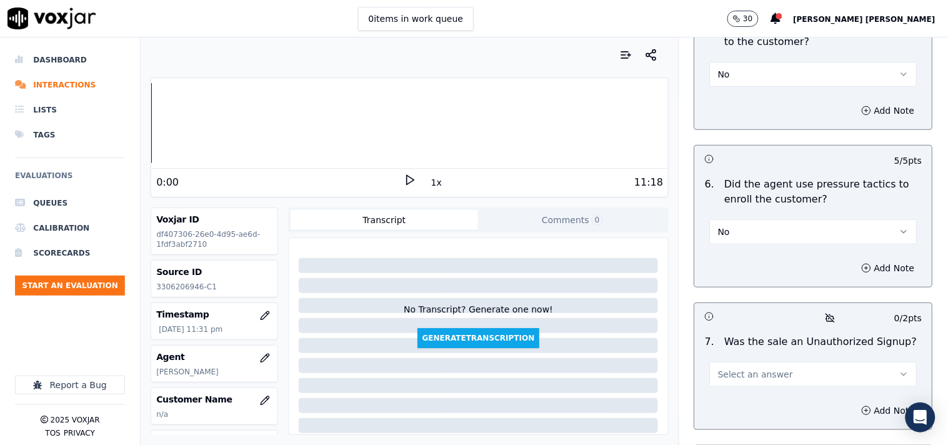
click at [738, 368] on span "Select an answer" at bounding box center [755, 374] width 75 height 13
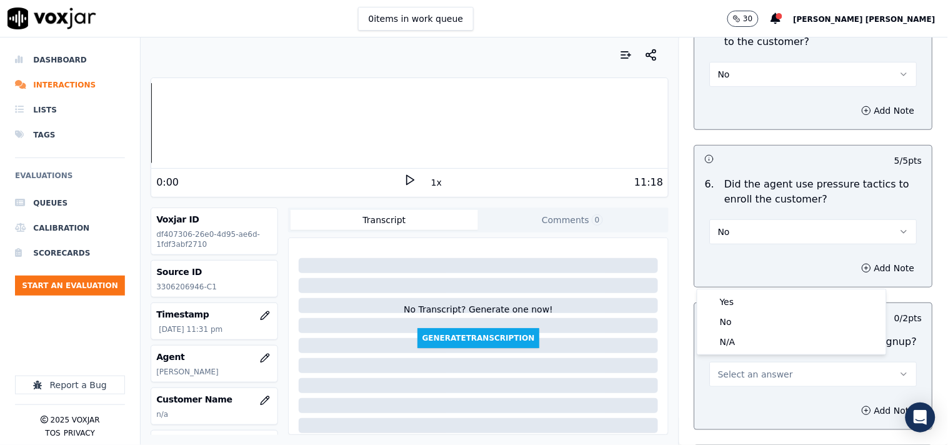
click at [743, 339] on div "N/A" at bounding box center [792, 342] width 184 height 20
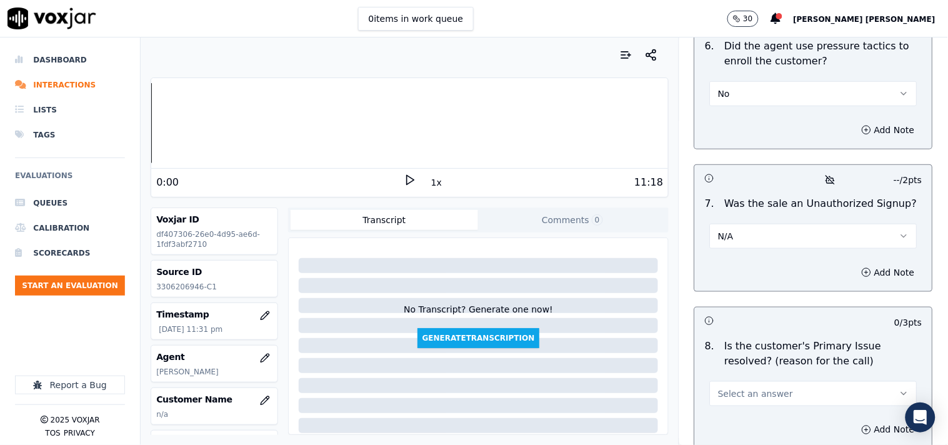
scroll to position [3890, 0]
click at [761, 387] on span "Select an answer" at bounding box center [755, 393] width 75 height 13
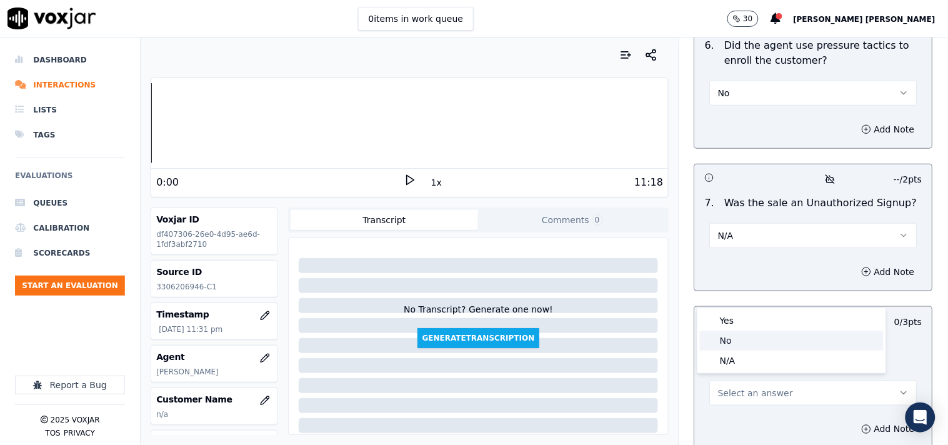
click at [742, 348] on div "No" at bounding box center [792, 341] width 184 height 20
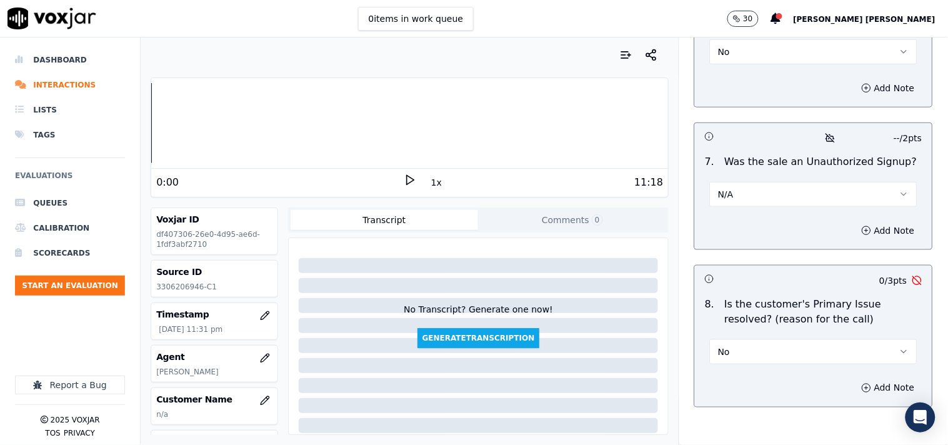
scroll to position [3960, 0]
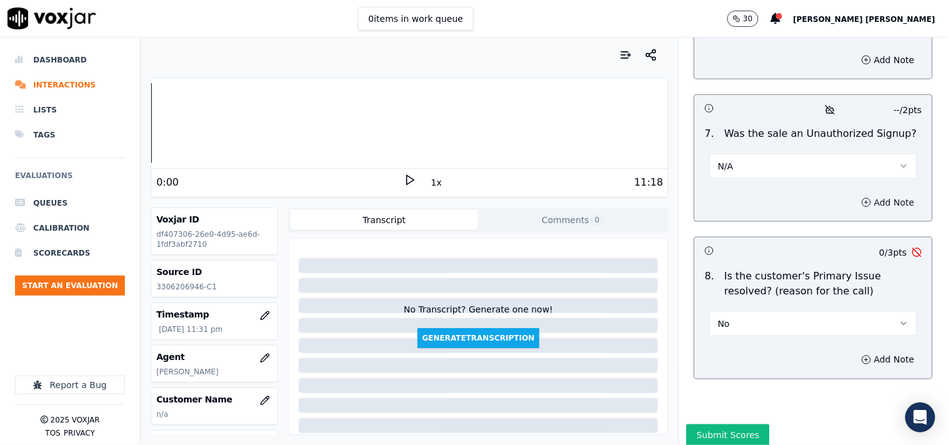
click at [870, 194] on button "Add Note" at bounding box center [889, 203] width 68 height 18
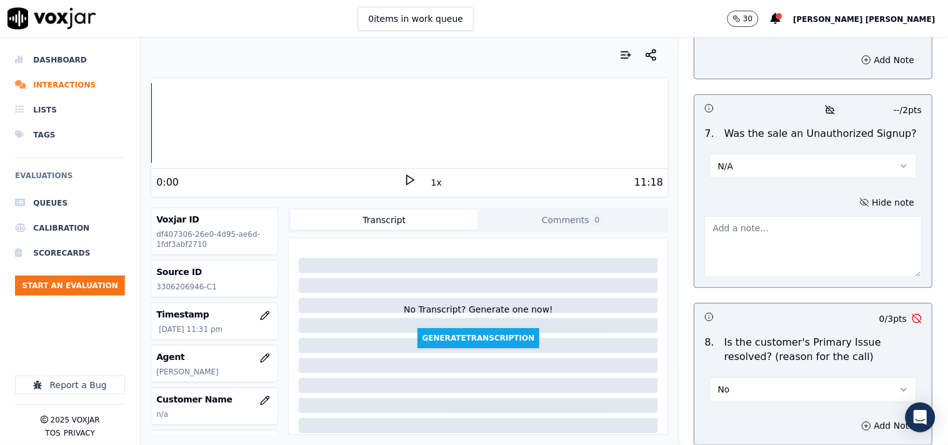
click at [800, 242] on textarea at bounding box center [814, 246] width 218 height 61
paste textarea "During the TPV verification when verifier said-This is [PERSON_NAME] with [DOMA…"
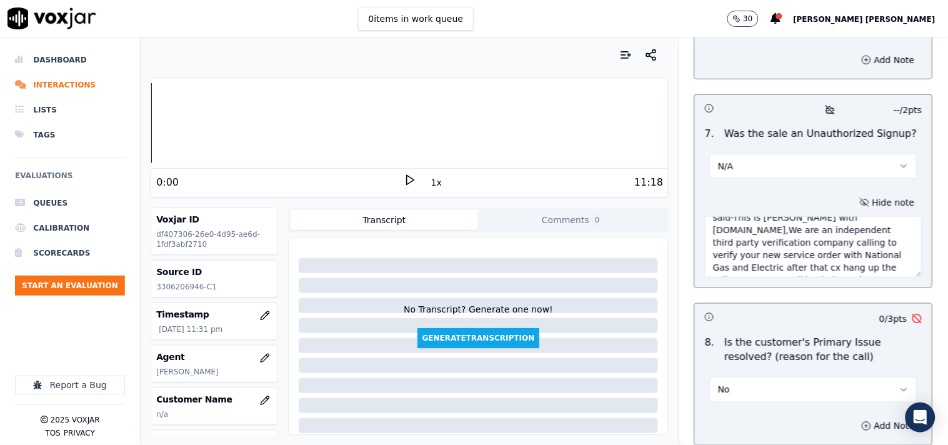
scroll to position [38, 0]
type textarea "During the TPV verification when verifier said-This is [PERSON_NAME] with [DOMA…"
click at [741, 378] on button "No" at bounding box center [814, 390] width 208 height 25
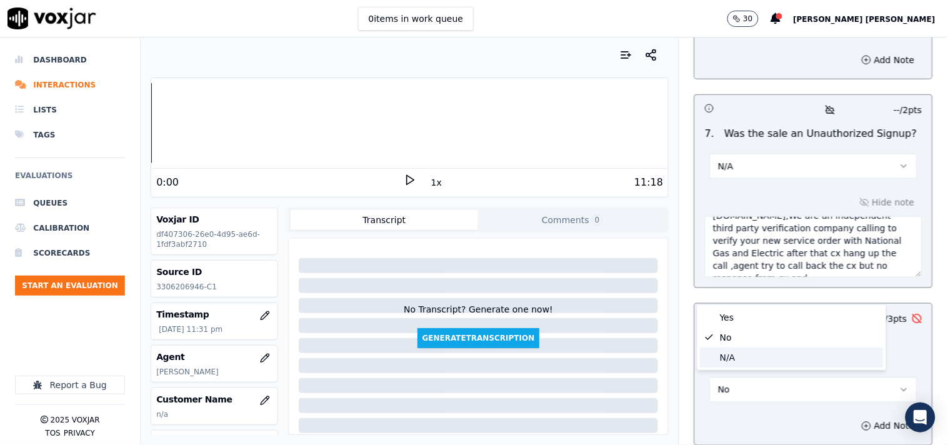
click at [738, 342] on div "No" at bounding box center [792, 338] width 184 height 20
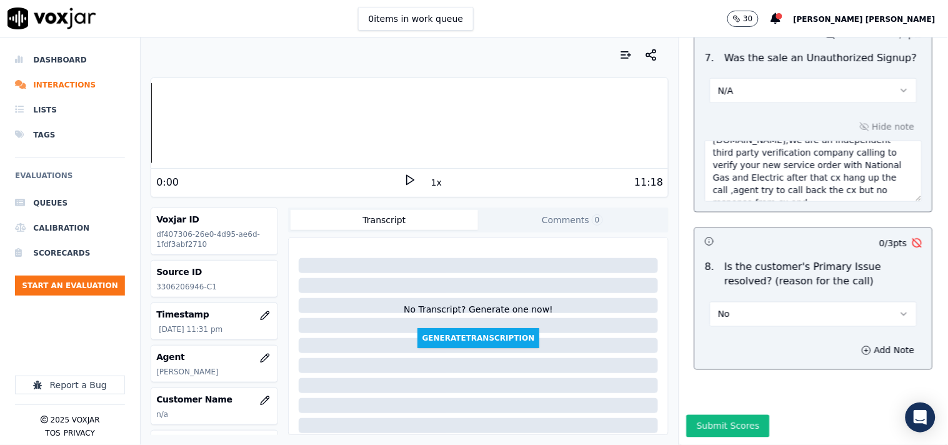
scroll to position [4061, 0]
click at [867, 342] on button "Add Note" at bounding box center [889, 351] width 68 height 18
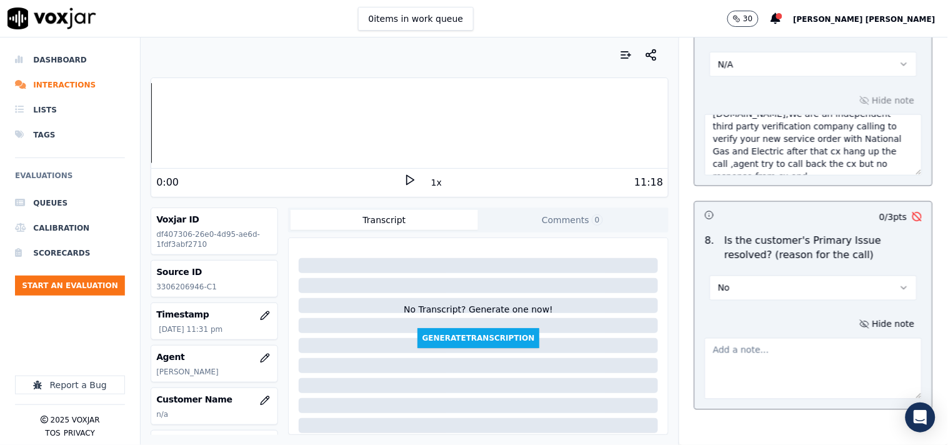
click at [754, 348] on textarea at bounding box center [814, 368] width 218 height 61
type textarea "C"
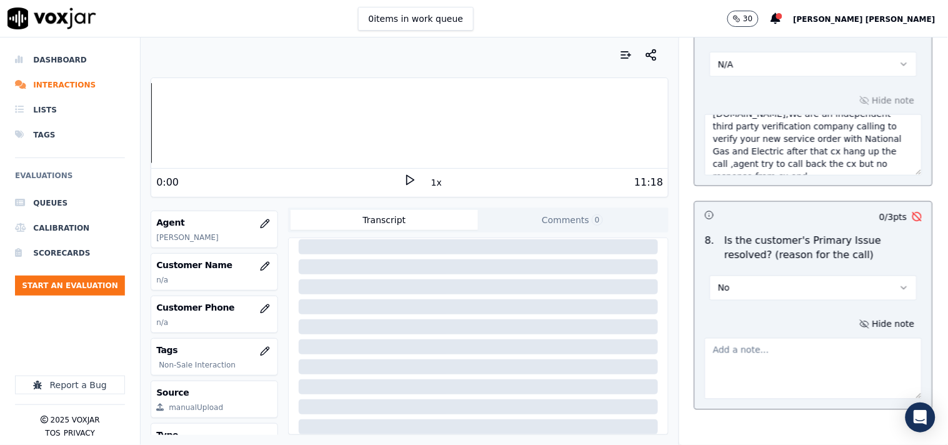
scroll to position [139, 0]
click at [260, 265] on icon "button" at bounding box center [265, 262] width 10 height 10
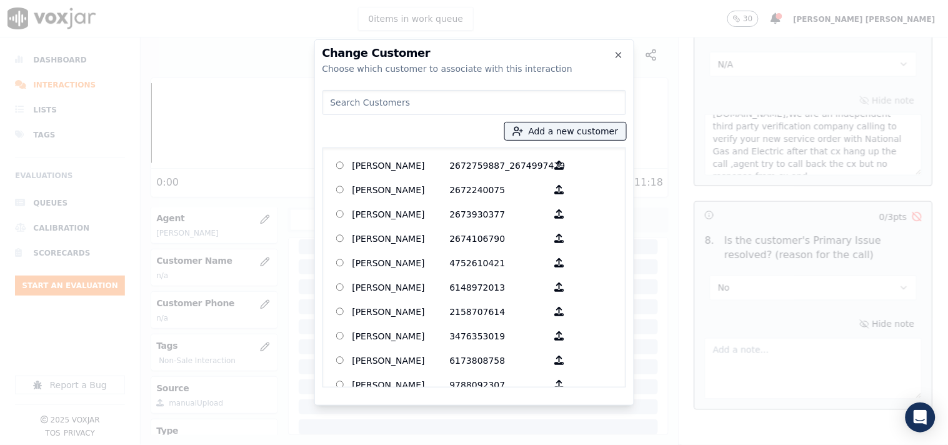
paste input "[PERSON_NAME]"
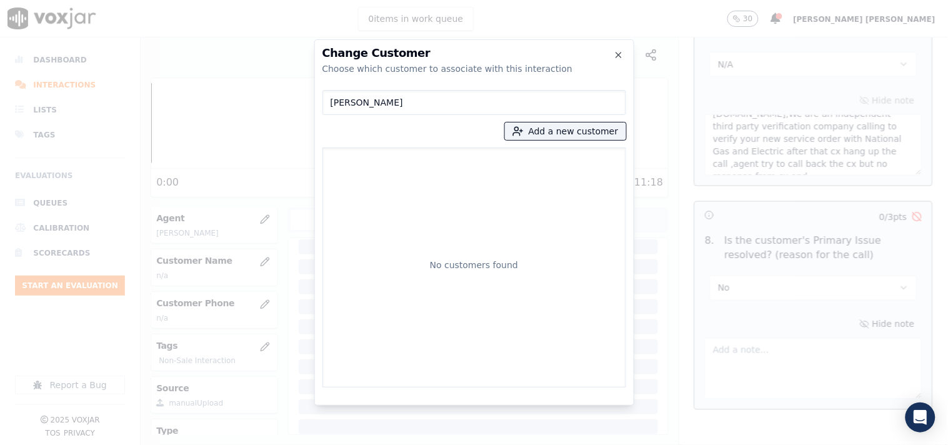
type input "[PERSON_NAME]"
click at [546, 141] on div "[PERSON_NAME] Add a new customer No customers found" at bounding box center [475, 236] width 304 height 303
click at [533, 136] on button "Add a new customer" at bounding box center [565, 132] width 121 height 18
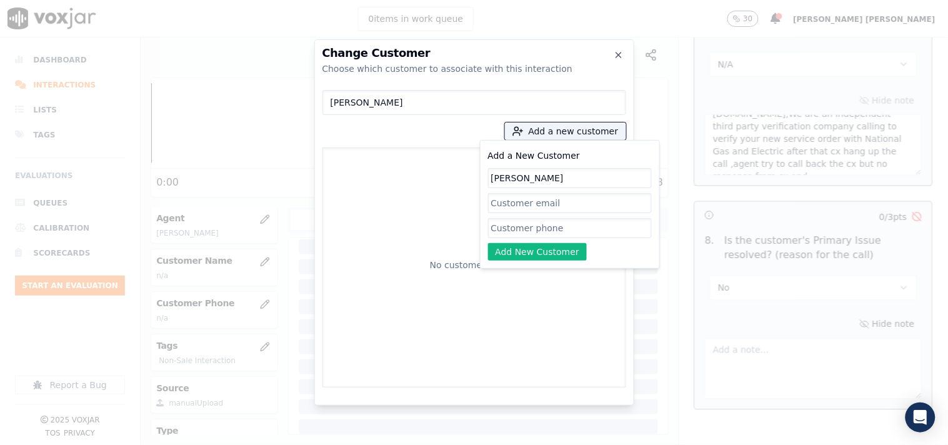
type input "[PERSON_NAME]"
click at [535, 228] on input "Add a New Customer" at bounding box center [570, 228] width 164 height 20
paste input "3306206946"
type input "3306206946"
click at [532, 253] on button "Add New Customer" at bounding box center [537, 252] width 99 height 18
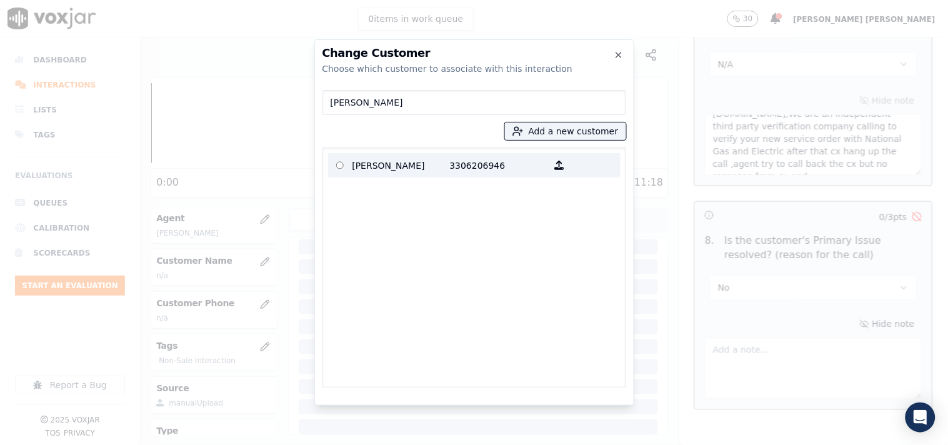
click at [521, 172] on p "3306206946" at bounding box center [499, 165] width 98 height 19
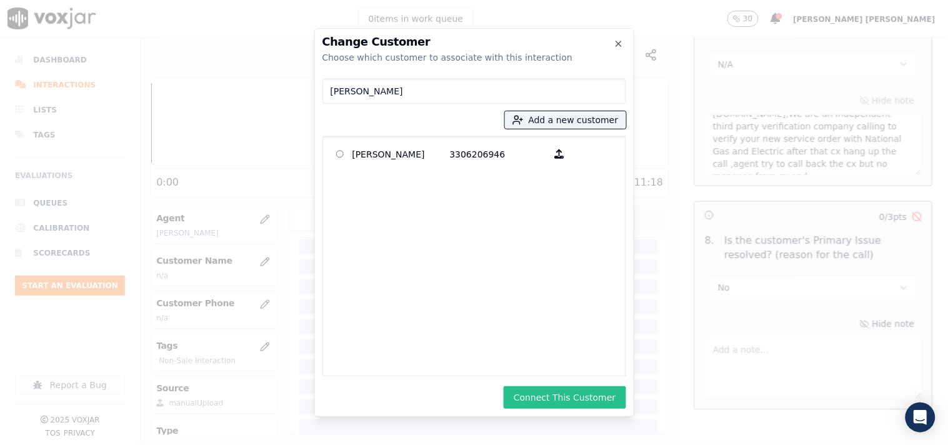
click at [573, 401] on button "Connect This Customer" at bounding box center [565, 397] width 122 height 23
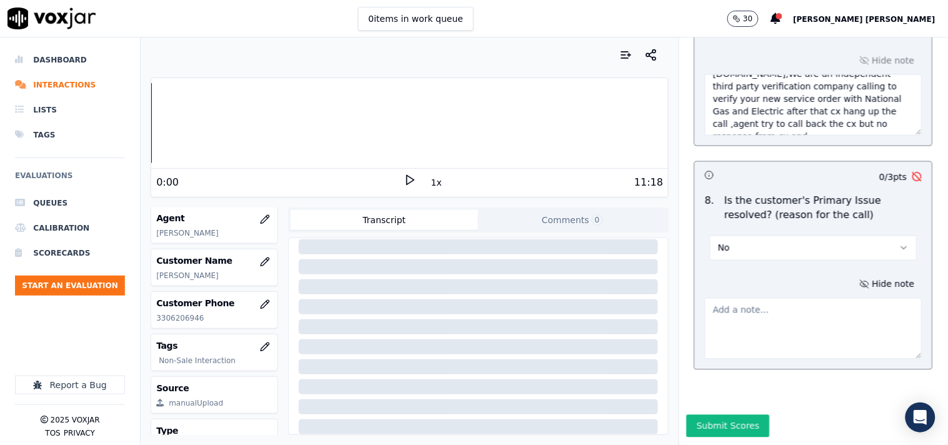
scroll to position [4128, 0]
click at [865, 276] on button "Hide note" at bounding box center [888, 285] width 70 height 18
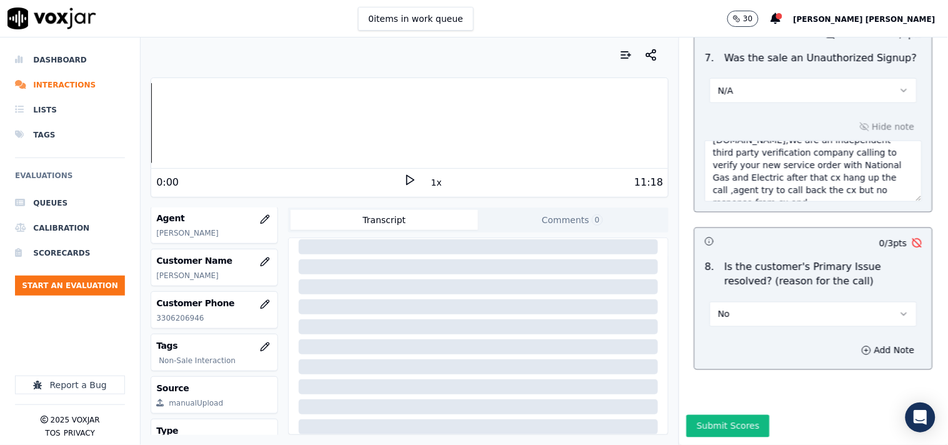
scroll to position [4061, 0]
click at [728, 415] on button "Submit Scores" at bounding box center [728, 426] width 83 height 23
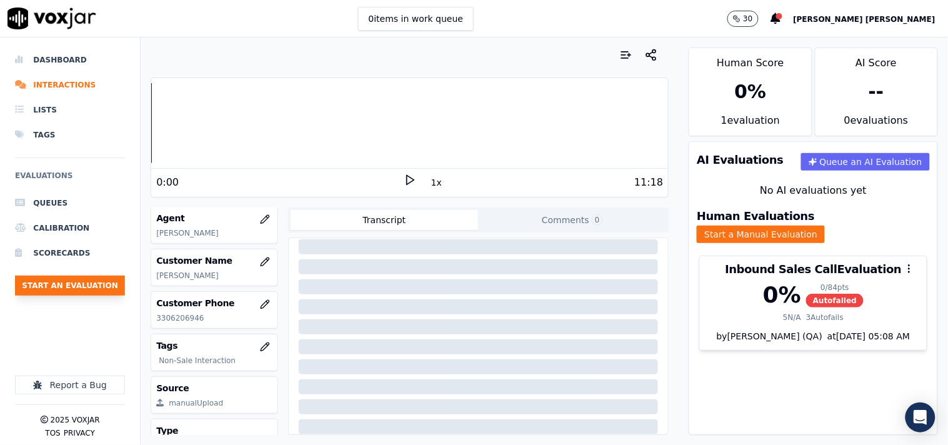
click at [66, 291] on button "Start an Evaluation" at bounding box center [70, 286] width 110 height 20
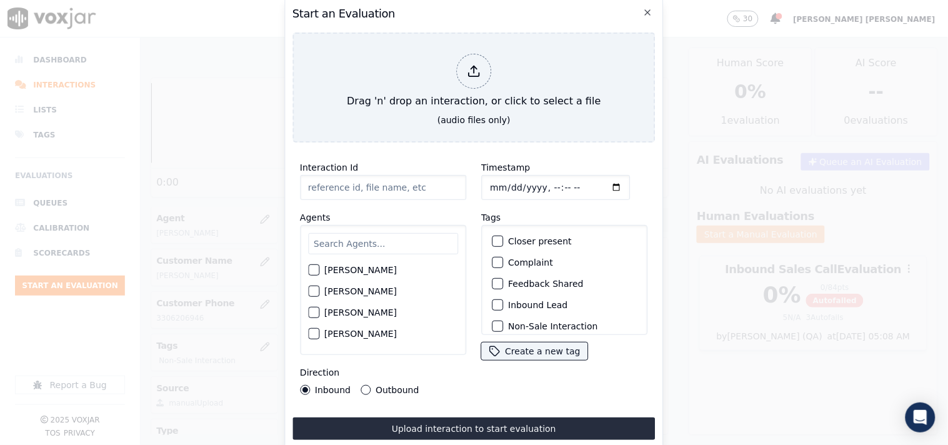
click at [360, 186] on input "Interaction Id" at bounding box center [383, 187] width 166 height 25
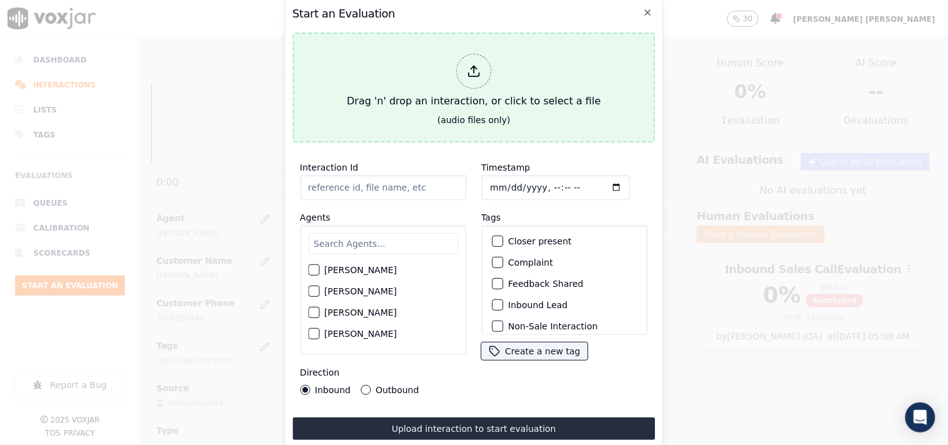
click at [468, 79] on div at bounding box center [473, 71] width 35 height 35
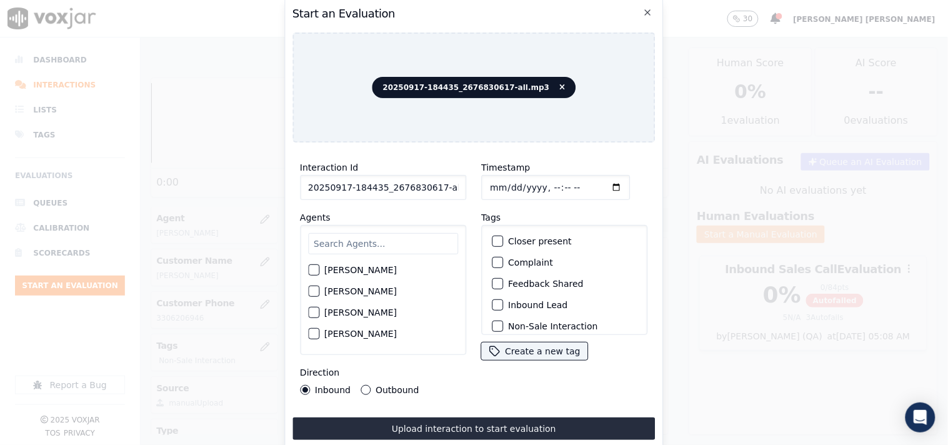
scroll to position [0, 7]
drag, startPoint x: 433, startPoint y: 185, endPoint x: 476, endPoint y: 193, distance: 43.8
click at [476, 193] on div "Interaction Id 20250917-184435_2676830617-all.mp3 Agents [PERSON_NAME] [PERSON_…" at bounding box center [474, 278] width 363 height 250
type input "20250917-184435_2676830617-C1"
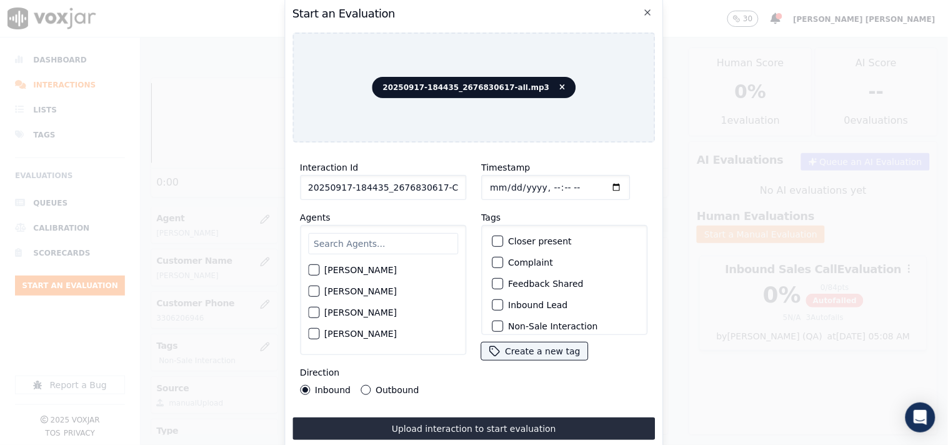
click at [494, 182] on input "Timestamp" at bounding box center [555, 187] width 149 height 25
type input "[DATE]T23:59"
click at [392, 246] on input "text" at bounding box center [383, 243] width 150 height 21
type input "[PERSON_NAME]"
click at [374, 285] on div "[PERSON_NAME]" at bounding box center [383, 294] width 150 height 21
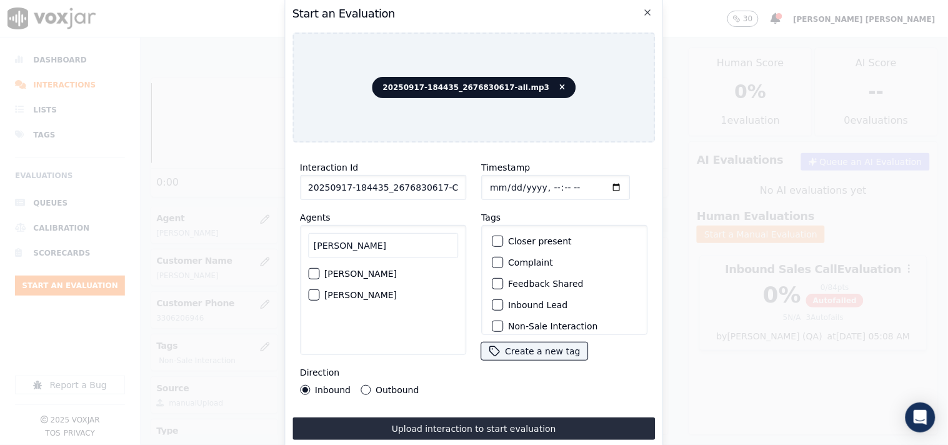
click at [372, 288] on div "[PERSON_NAME]" at bounding box center [383, 294] width 150 height 21
click at [353, 292] on label "[PERSON_NAME]" at bounding box center [360, 295] width 73 height 9
click at [319, 292] on button "[PERSON_NAME]" at bounding box center [313, 294] width 11 height 11
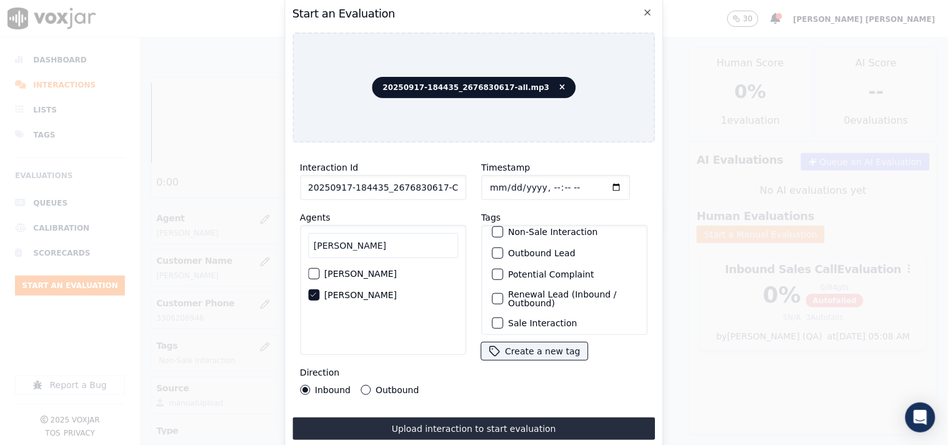
scroll to position [110, 0]
click at [538, 244] on label "Outbound Lead" at bounding box center [542, 248] width 68 height 9
click at [503, 243] on button "Outbound Lead" at bounding box center [497, 248] width 11 height 11
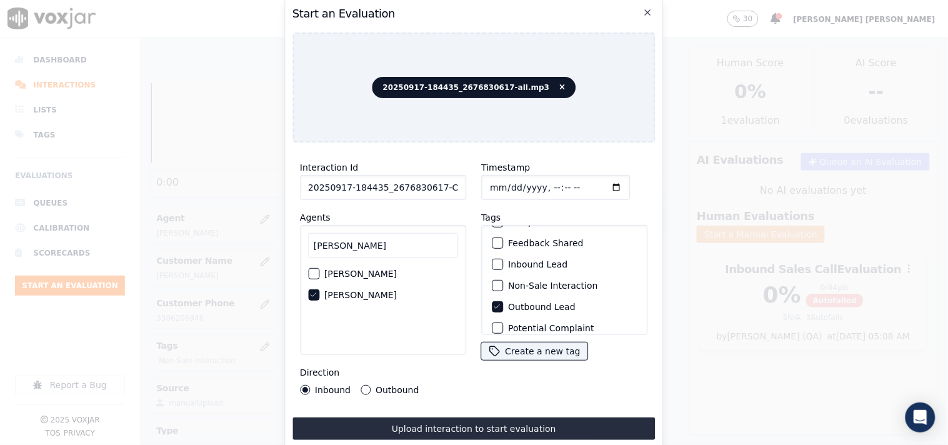
click at [535, 281] on label "Non-Sale Interaction" at bounding box center [552, 285] width 89 height 9
click at [503, 280] on button "Non-Sale Interaction" at bounding box center [497, 285] width 11 height 11
click at [376, 386] on label "Outbound" at bounding box center [397, 390] width 43 height 9
click at [371, 386] on button "Outbound" at bounding box center [366, 390] width 10 height 10
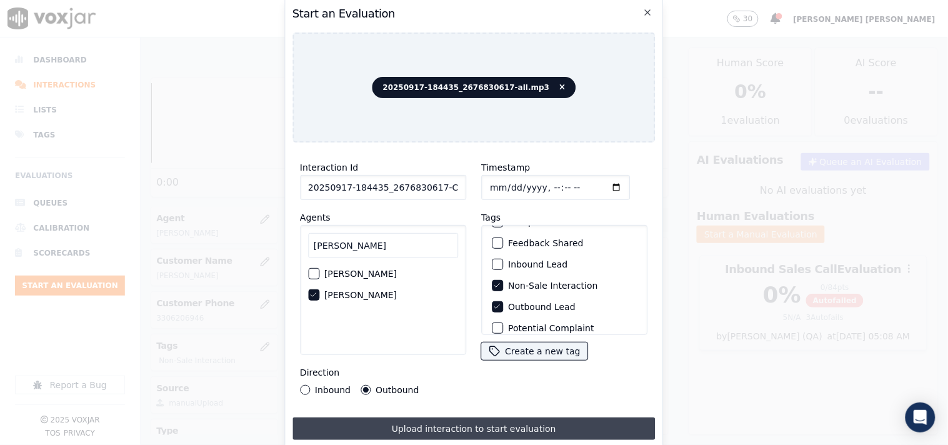
click at [453, 421] on button "Upload interaction to start evaluation" at bounding box center [474, 429] width 363 height 23
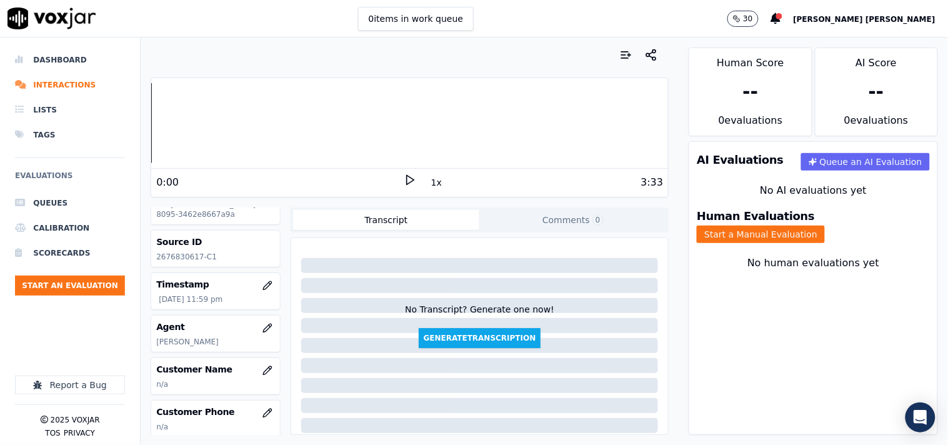
scroll to position [69, 0]
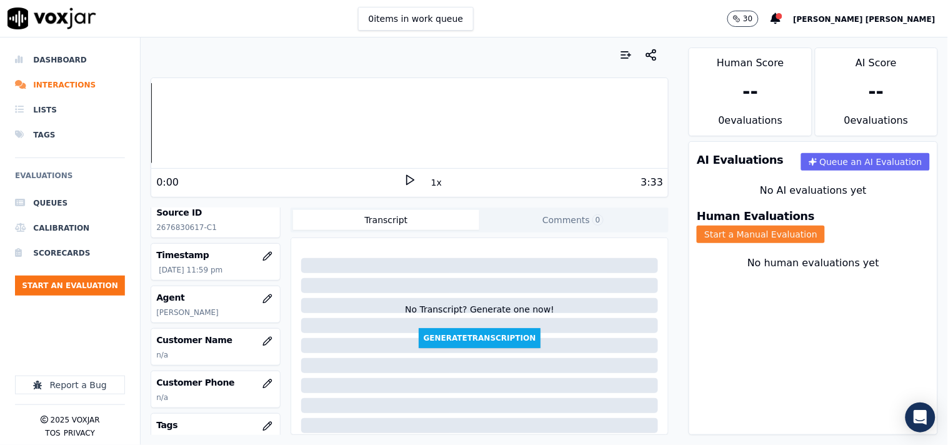
click at [813, 226] on button "Start a Manual Evaluation" at bounding box center [761, 235] width 128 height 18
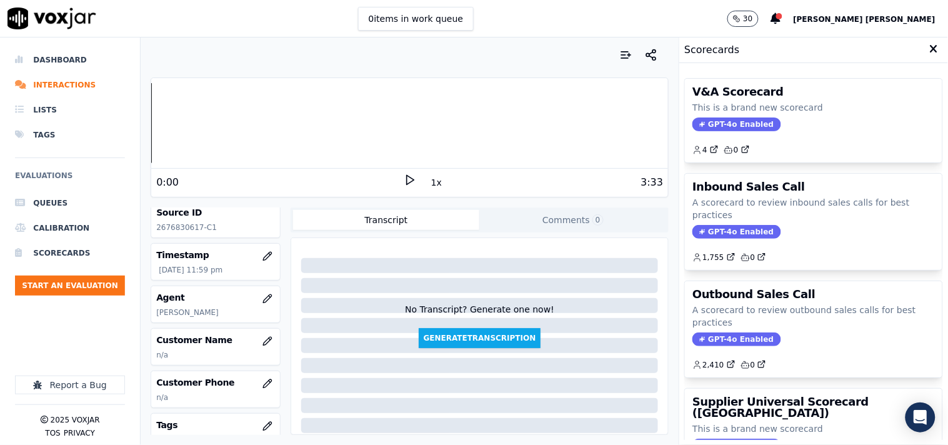
click at [714, 329] on p "A scorecard to review outbound sales calls for best practices" at bounding box center [814, 316] width 243 height 25
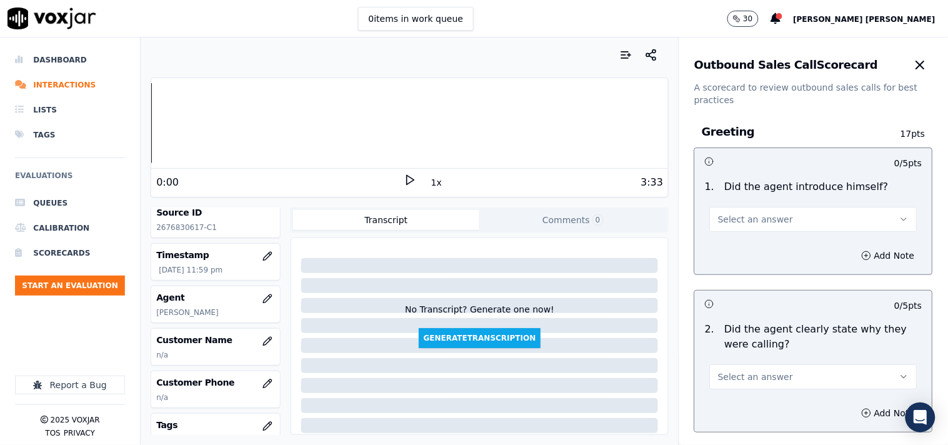
click at [769, 211] on button "Select an answer" at bounding box center [814, 219] width 208 height 25
click at [758, 252] on div "Yes" at bounding box center [792, 248] width 184 height 20
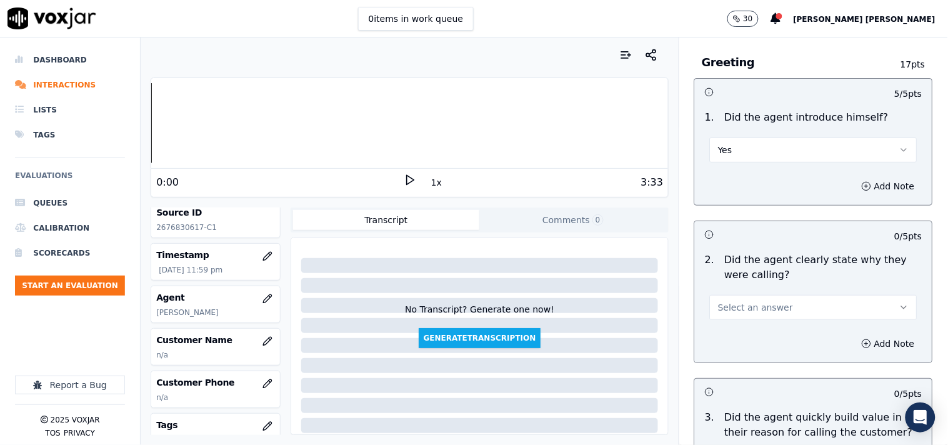
click at [755, 288] on div "Select an answer" at bounding box center [814, 302] width 228 height 38
click at [755, 311] on span "Select an answer" at bounding box center [755, 307] width 75 height 13
click at [745, 335] on div "Yes" at bounding box center [792, 336] width 184 height 20
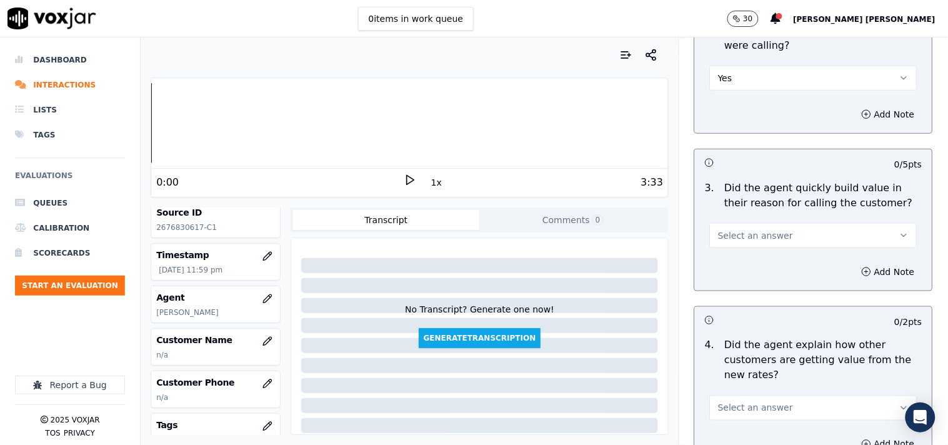
scroll to position [347, 0]
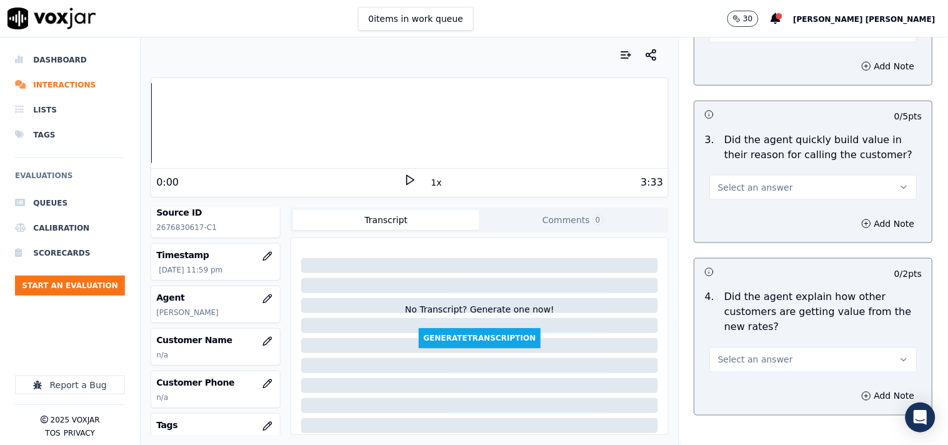
click at [760, 198] on button "Select an answer" at bounding box center [814, 187] width 208 height 25
click at [752, 218] on div "Yes" at bounding box center [792, 216] width 184 height 20
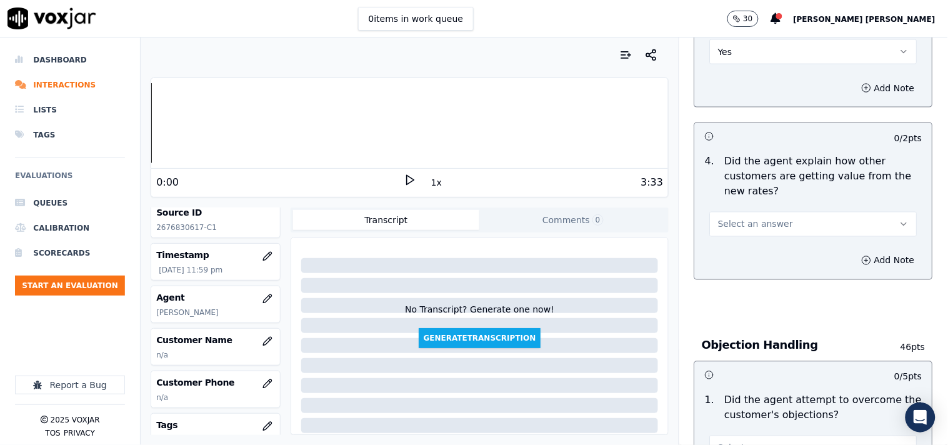
scroll to position [486, 0]
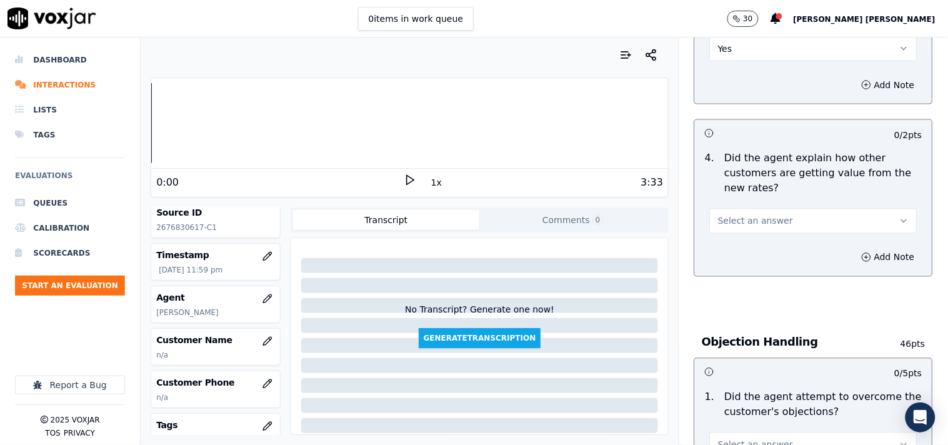
click at [753, 221] on span "Select an answer" at bounding box center [755, 221] width 75 height 13
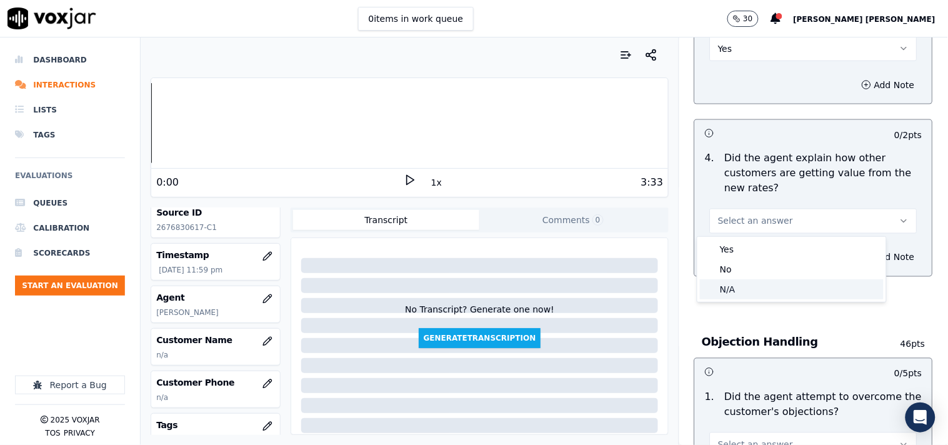
click at [738, 292] on div "N/A" at bounding box center [792, 289] width 184 height 20
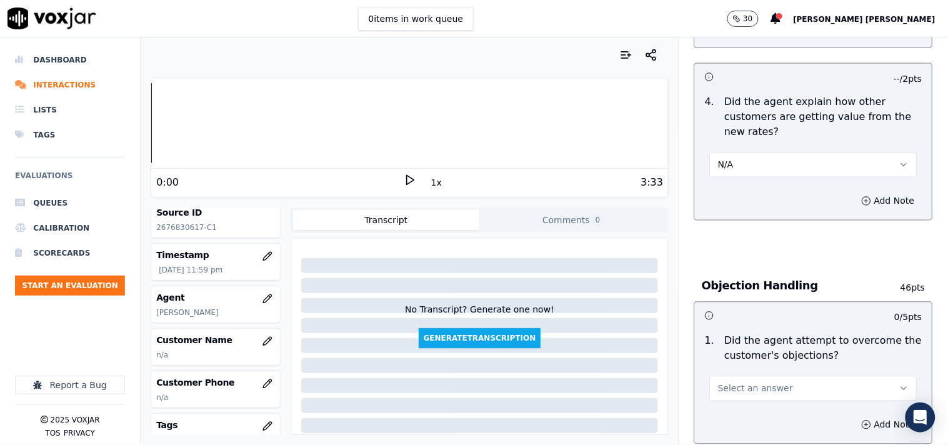
scroll to position [625, 0]
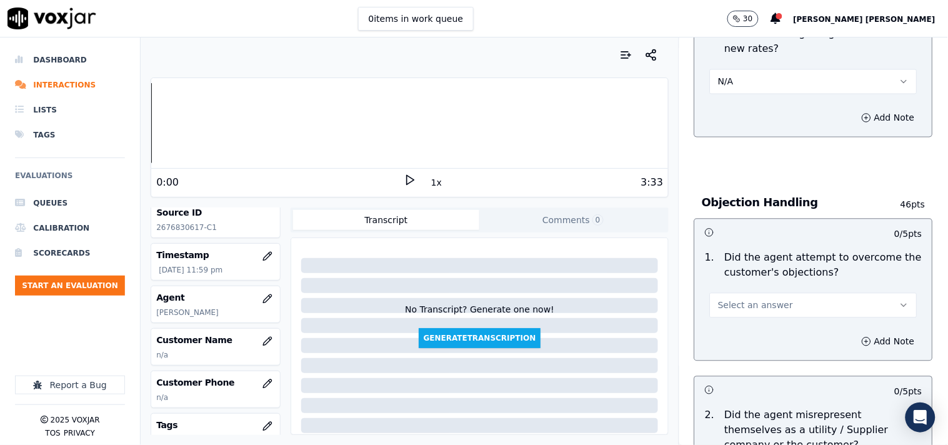
click at [757, 302] on span "Select an answer" at bounding box center [755, 305] width 75 height 13
click at [742, 339] on div "Yes" at bounding box center [792, 334] width 184 height 20
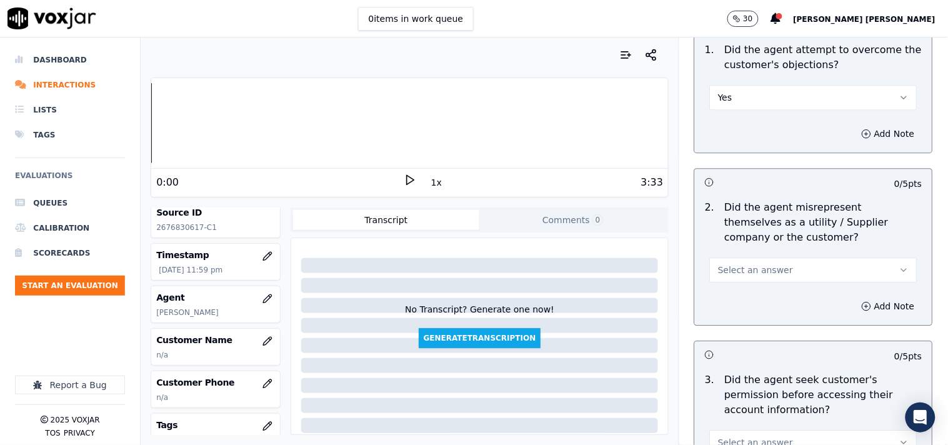
click at [765, 269] on span "Select an answer" at bounding box center [755, 270] width 75 height 13
click at [762, 317] on div "No" at bounding box center [792, 318] width 184 height 20
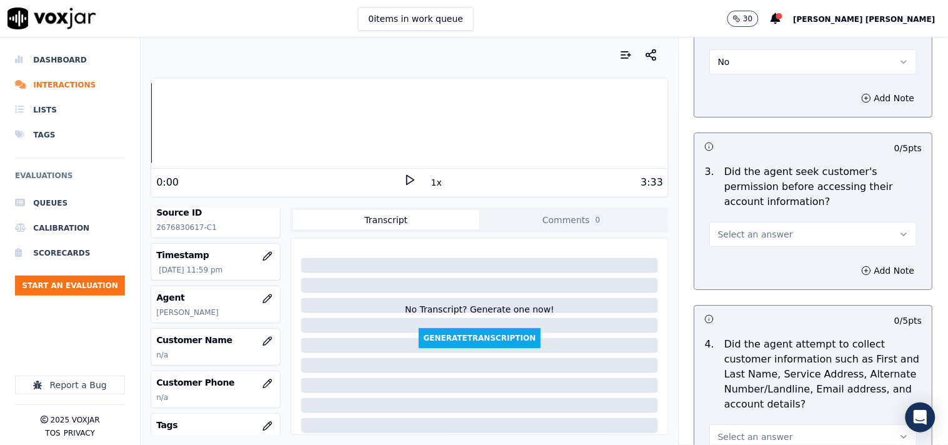
click at [770, 243] on button "Select an answer" at bounding box center [814, 234] width 208 height 25
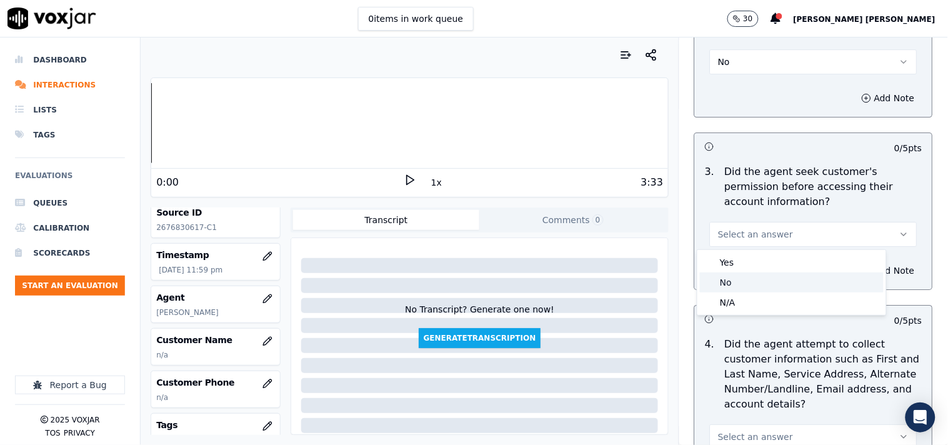
click at [757, 279] on div "No" at bounding box center [792, 283] width 184 height 20
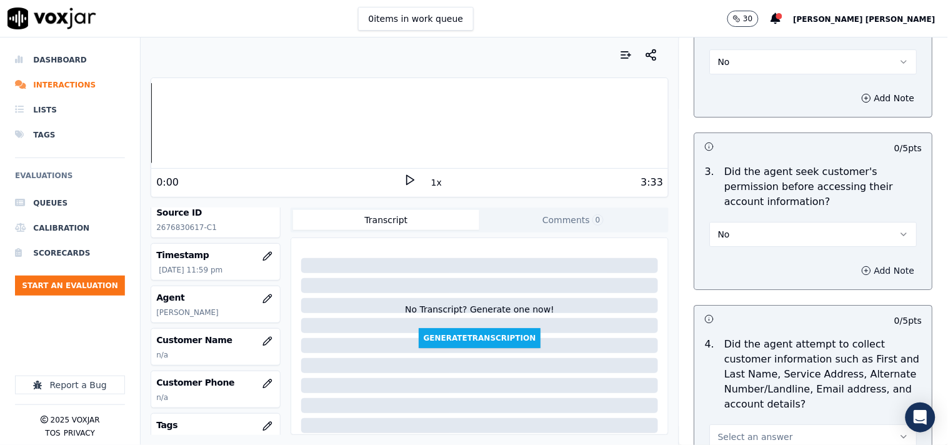
click at [862, 273] on icon "button" at bounding box center [867, 271] width 10 height 10
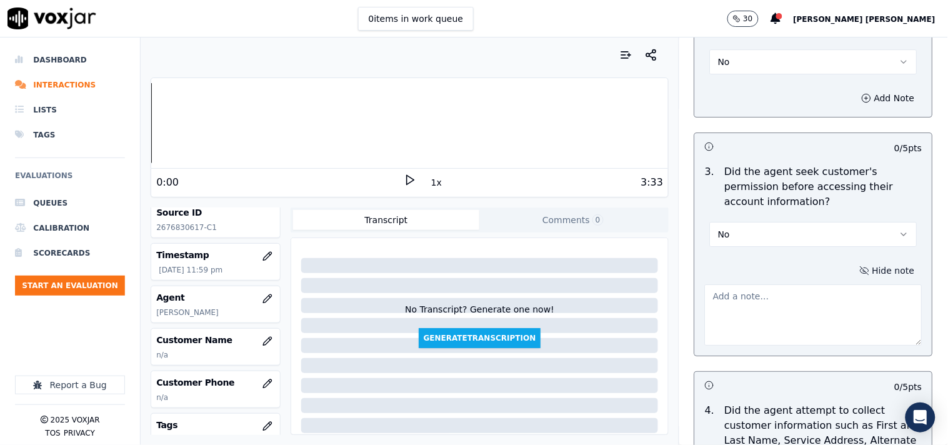
click at [741, 303] on textarea at bounding box center [814, 314] width 218 height 61
paste textarea "@00:44 [PERSON_NAME]-Informed the choice id no,but failed to take cx permission…"
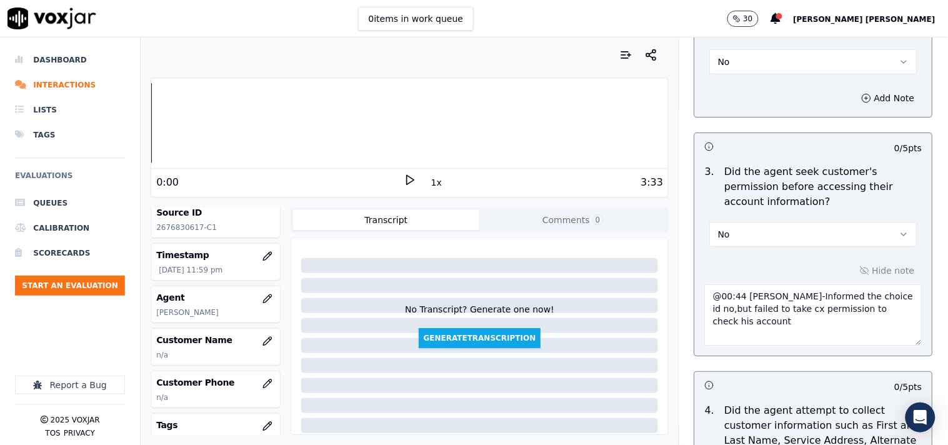
click at [705, 291] on textarea "@00:44 [PERSON_NAME]-Informed the choice id no,but failed to take cx permission…" at bounding box center [814, 314] width 218 height 61
paste textarea "Call id-20250917-184435"
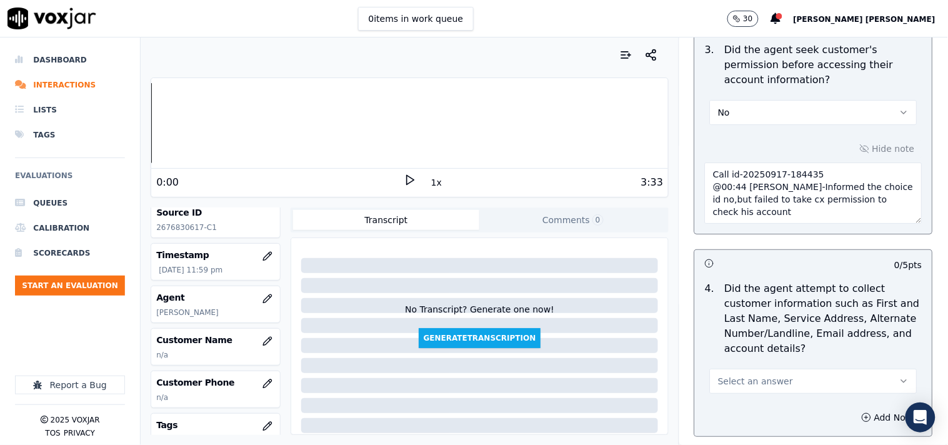
scroll to position [1180, 0]
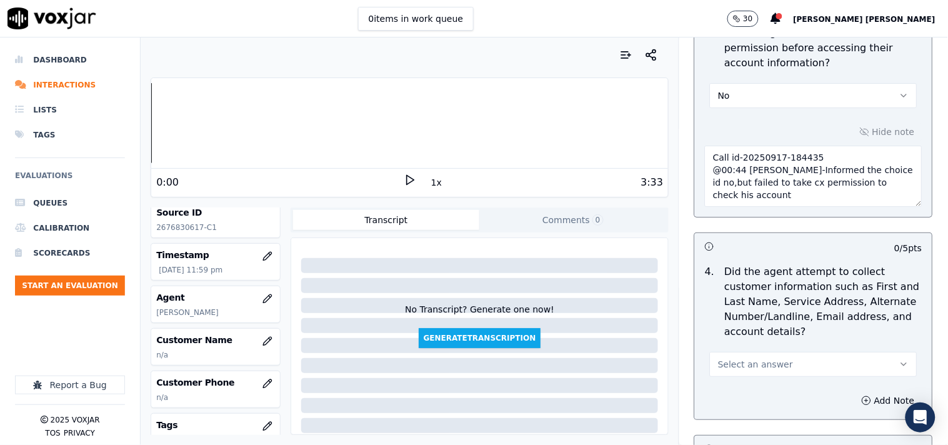
type textarea "Call id-20250917-184435 @00:44 [PERSON_NAME]-Informed the choice id no,but fail…"
click at [767, 356] on button "Select an answer" at bounding box center [814, 364] width 208 height 25
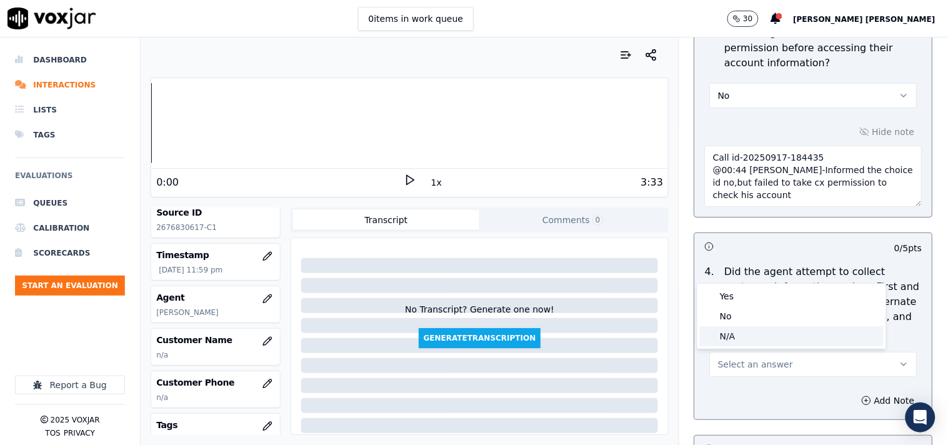
click at [764, 334] on div "N/A" at bounding box center [792, 336] width 184 height 20
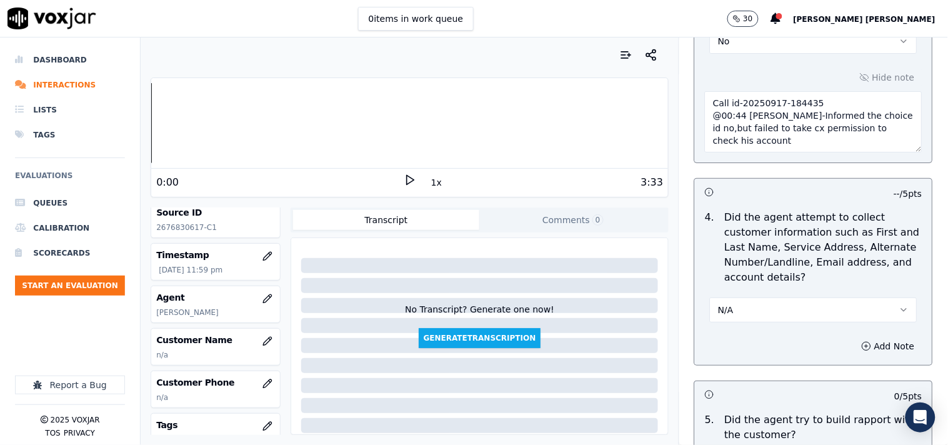
scroll to position [1320, 0]
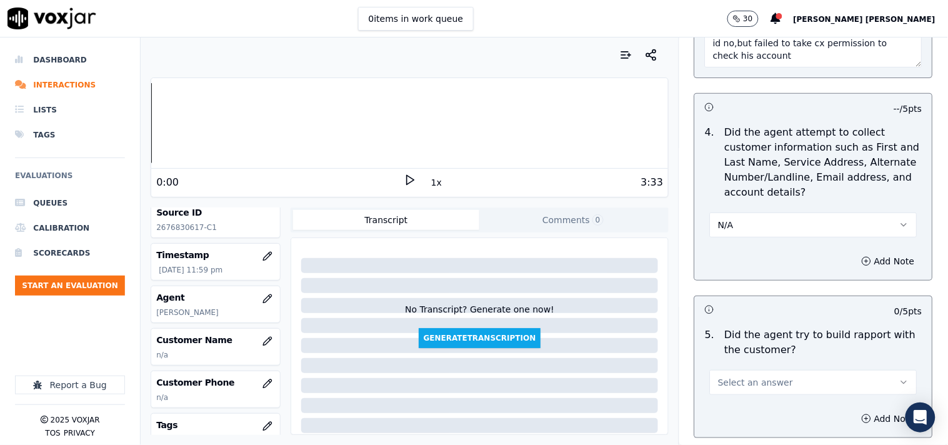
click at [758, 379] on span "Select an answer" at bounding box center [755, 382] width 75 height 13
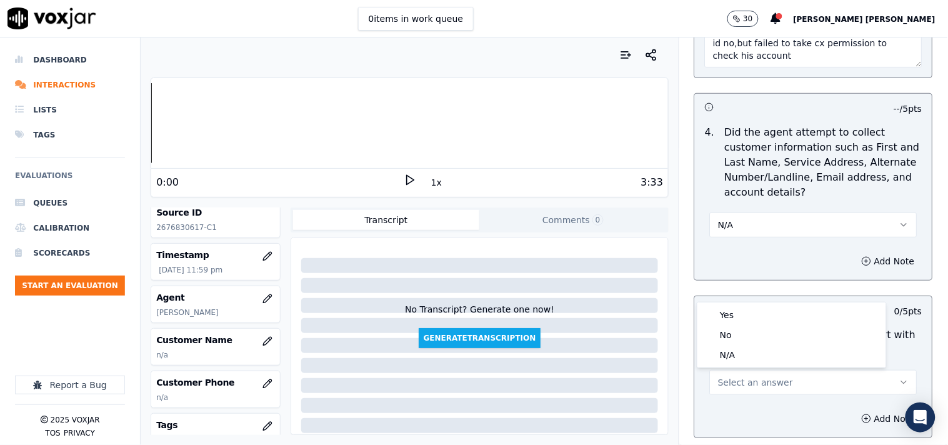
click at [752, 363] on div "N/A" at bounding box center [792, 355] width 184 height 20
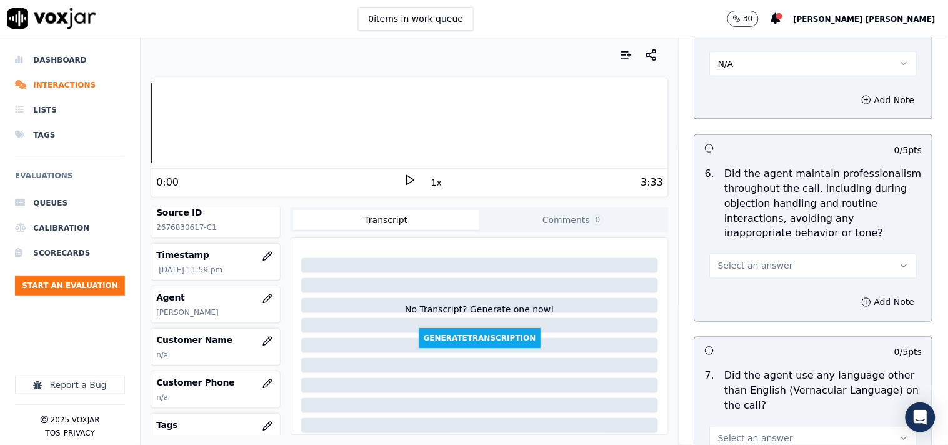
scroll to position [1667, 0]
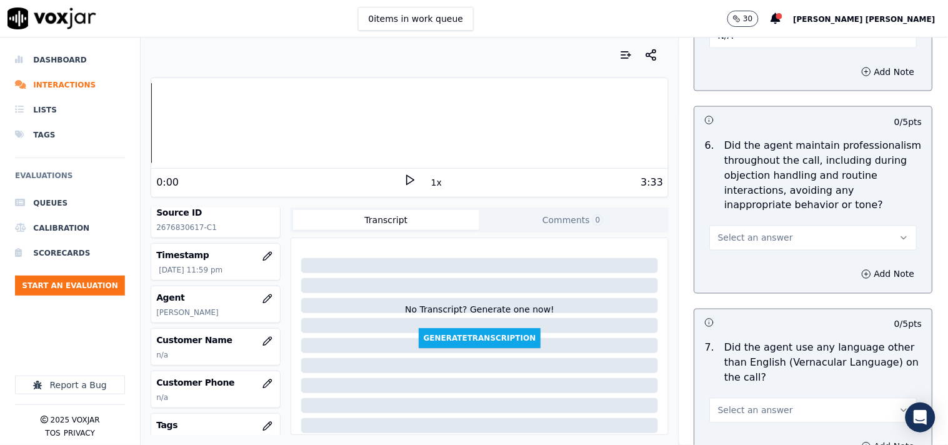
click at [777, 236] on button "Select an answer" at bounding box center [814, 238] width 208 height 25
click at [775, 272] on div "Yes" at bounding box center [792, 267] width 184 height 20
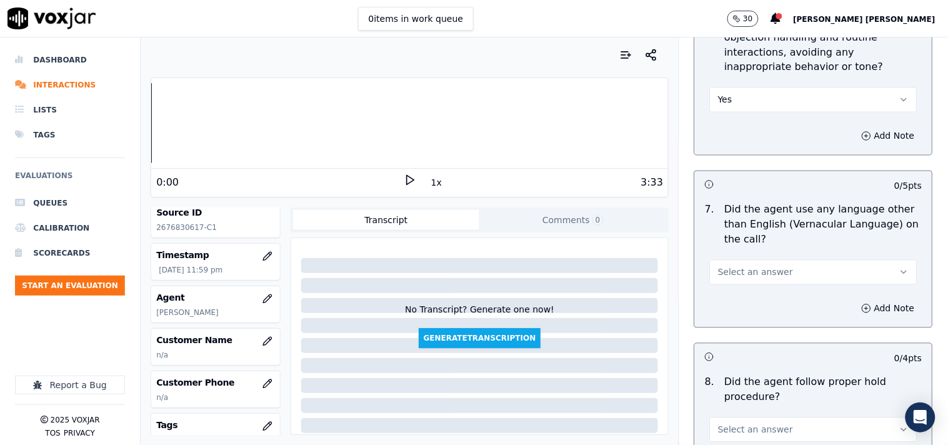
scroll to position [1806, 0]
click at [772, 278] on button "Select an answer" at bounding box center [814, 271] width 208 height 25
click at [765, 319] on div "No" at bounding box center [792, 321] width 184 height 20
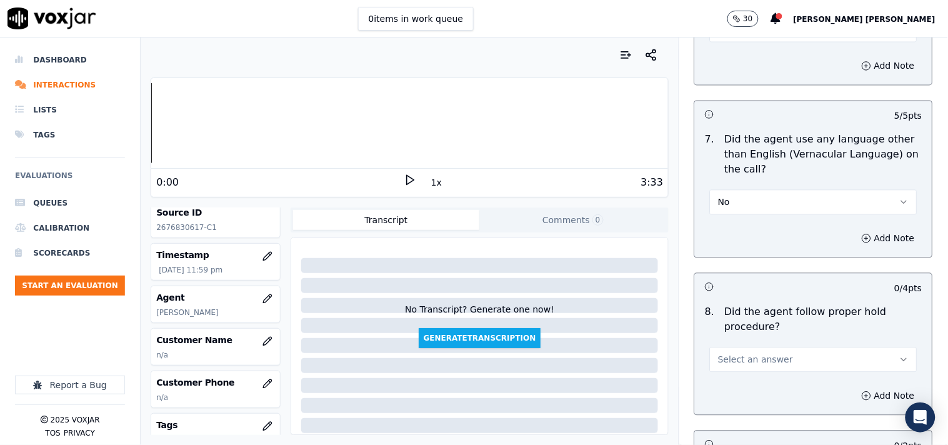
click at [757, 361] on span "Select an answer" at bounding box center [755, 359] width 75 height 13
click at [728, 430] on div "N/A" at bounding box center [792, 429] width 184 height 20
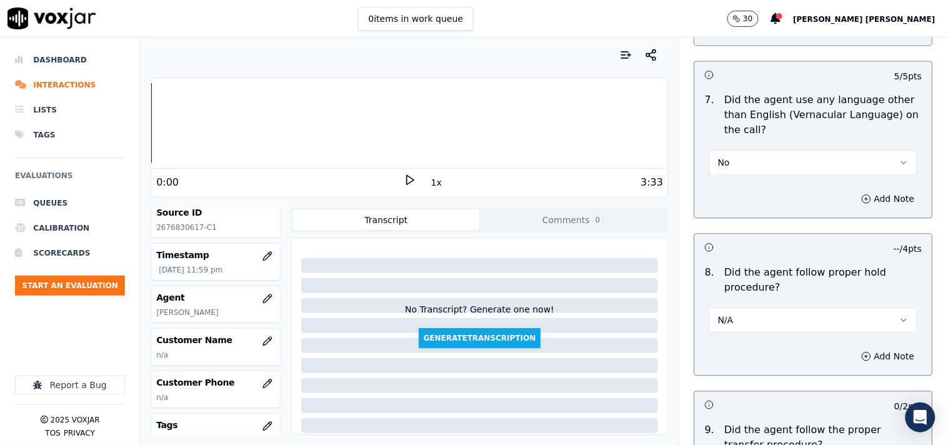
scroll to position [2084, 0]
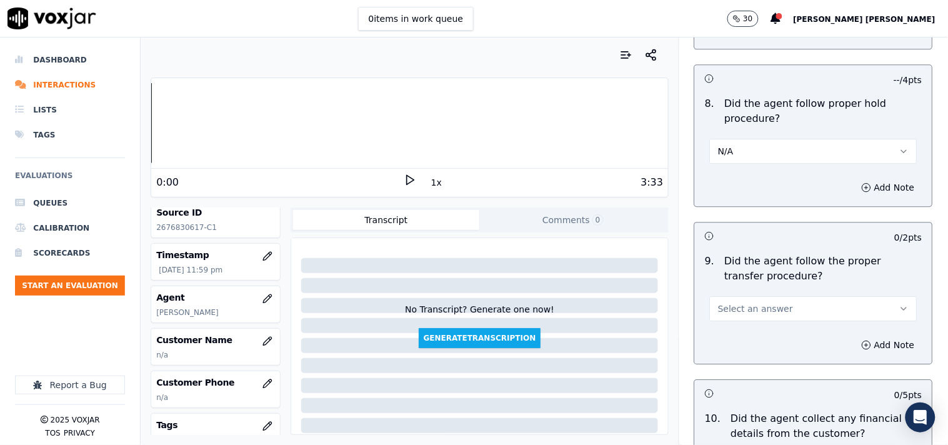
click at [764, 310] on span "Select an answer" at bounding box center [755, 309] width 75 height 13
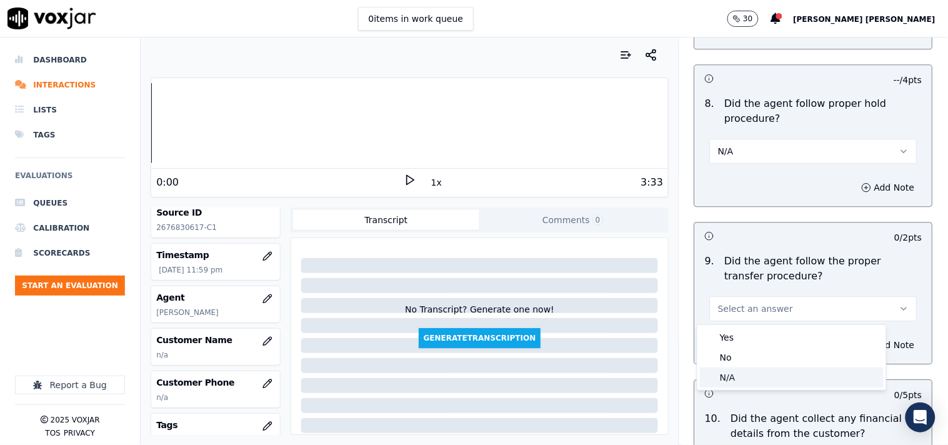
click at [758, 377] on div "N/A" at bounding box center [792, 378] width 184 height 20
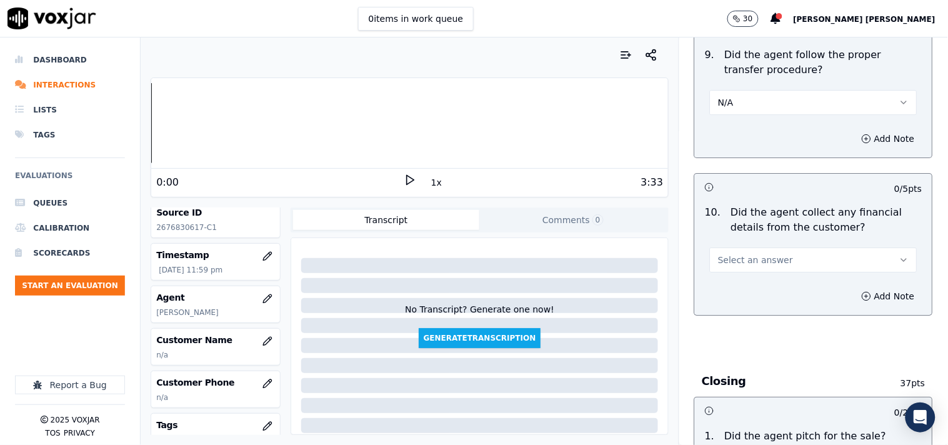
scroll to position [2292, 0]
click at [790, 261] on button "Select an answer" at bounding box center [814, 258] width 208 height 25
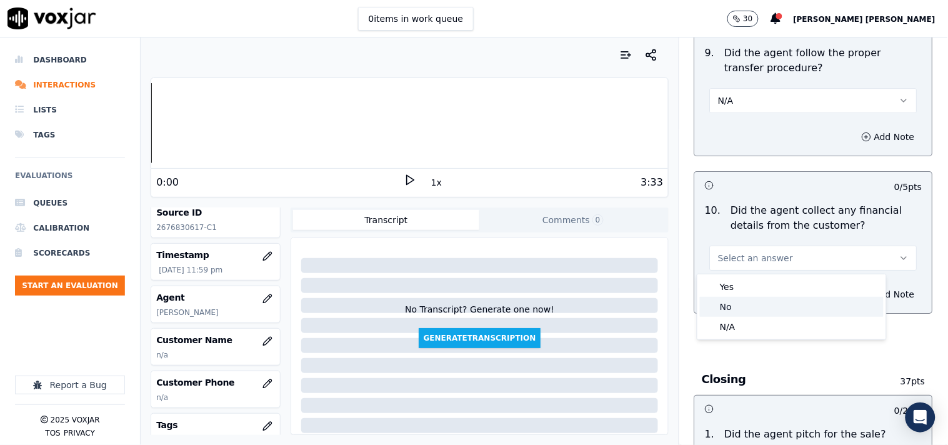
click at [766, 305] on div "No" at bounding box center [792, 307] width 184 height 20
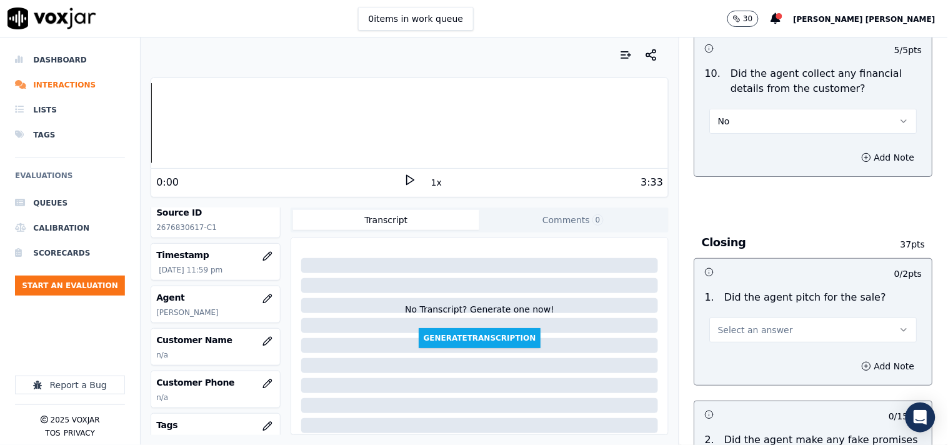
scroll to position [2431, 0]
click at [770, 329] on button "Select an answer" at bounding box center [814, 328] width 208 height 25
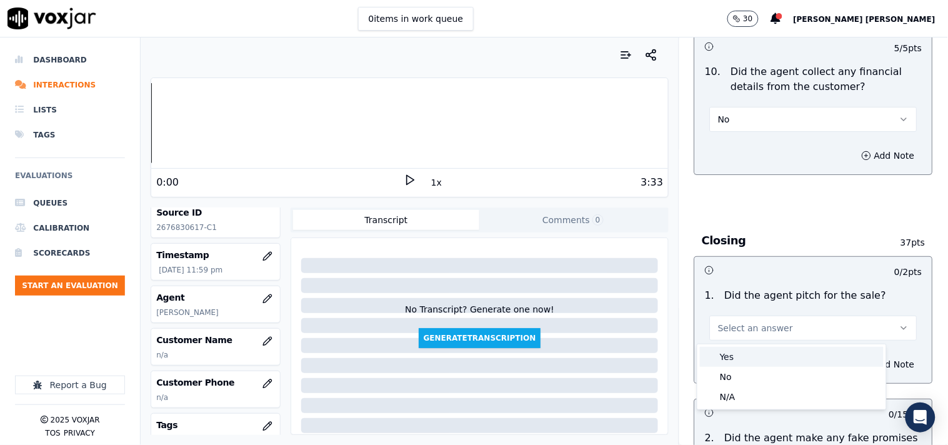
click at [755, 355] on div "Yes" at bounding box center [792, 357] width 184 height 20
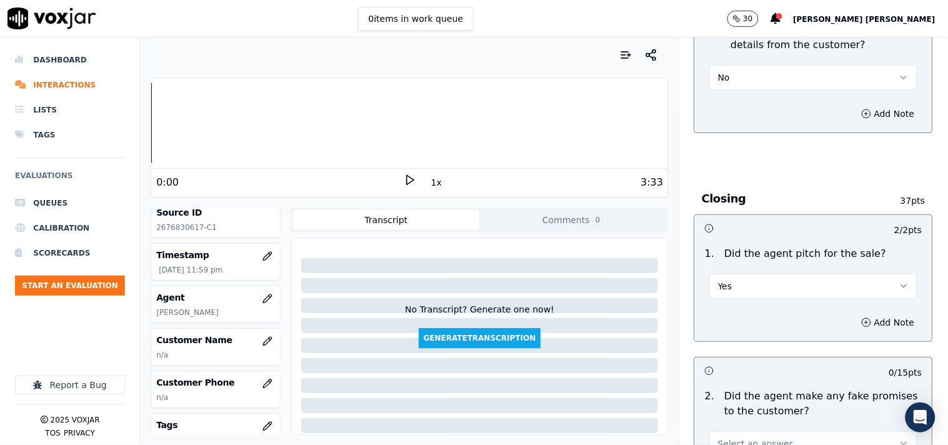
scroll to position [2570, 0]
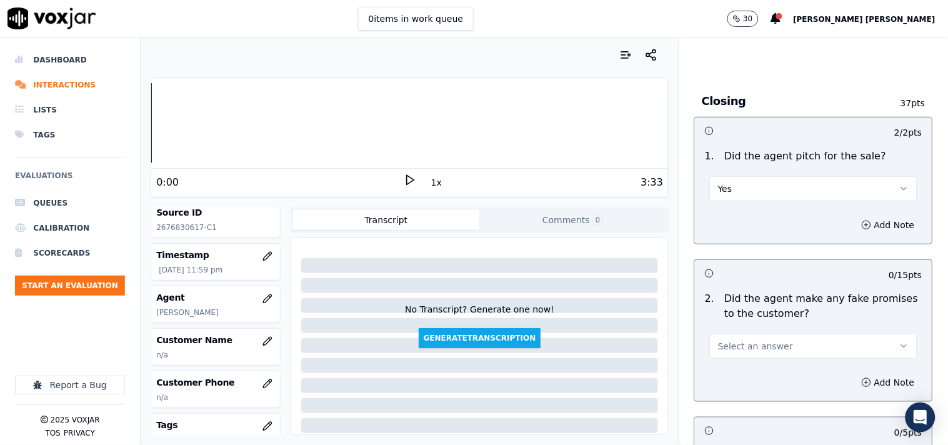
click at [758, 341] on span "Select an answer" at bounding box center [755, 346] width 75 height 13
click at [740, 388] on div "No" at bounding box center [792, 396] width 184 height 20
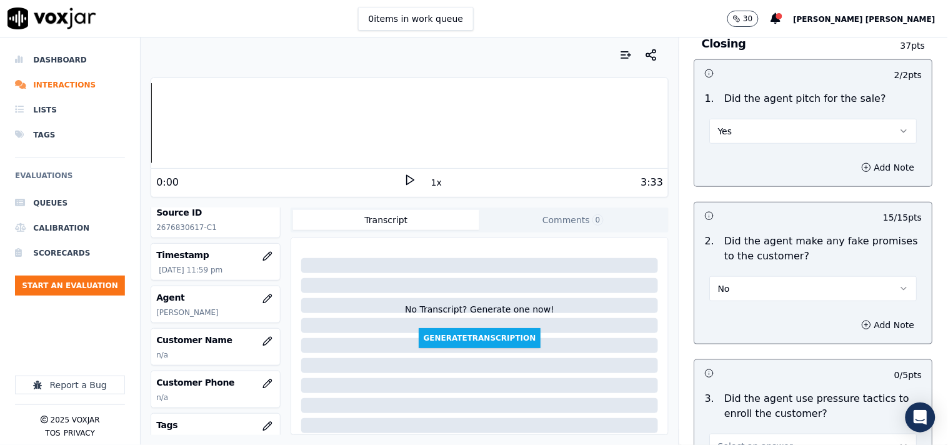
scroll to position [2709, 0]
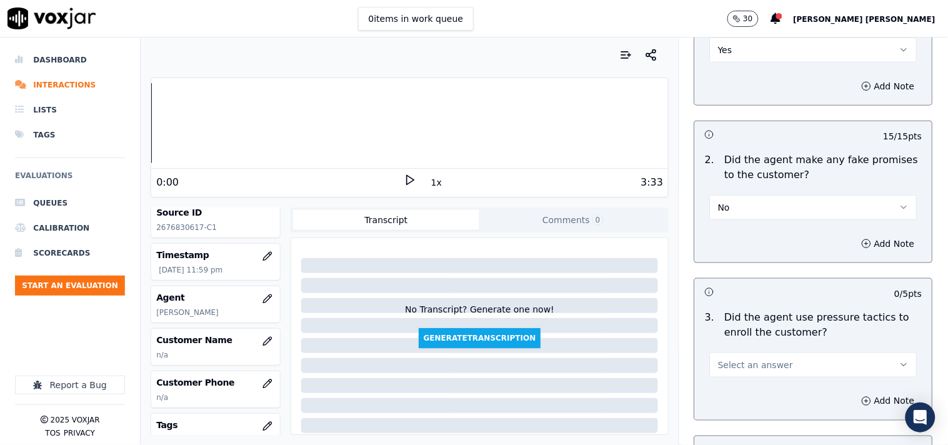
click at [744, 364] on span "Select an answer" at bounding box center [755, 365] width 75 height 13
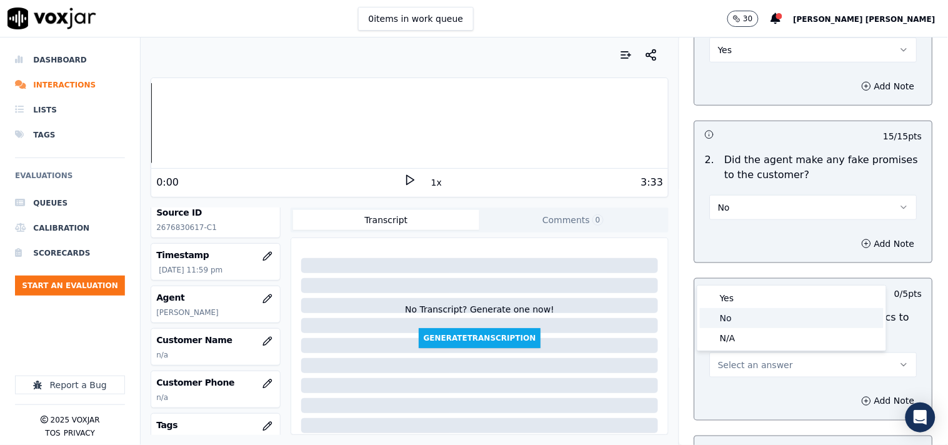
click at [738, 314] on div "No" at bounding box center [792, 318] width 184 height 20
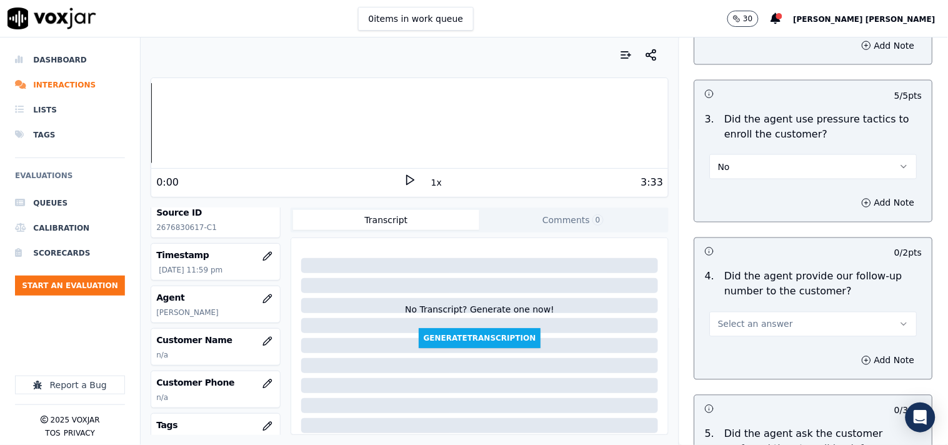
scroll to position [2917, 0]
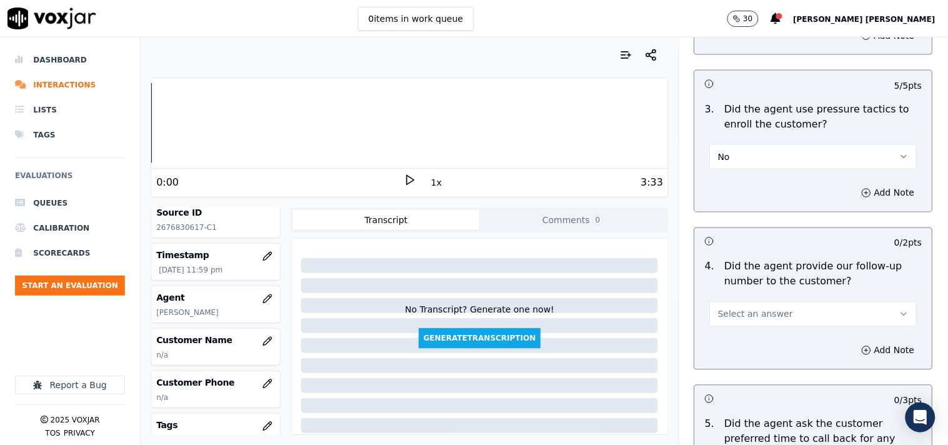
click at [745, 319] on span "Select an answer" at bounding box center [755, 314] width 75 height 13
click at [739, 361] on div "No" at bounding box center [792, 364] width 184 height 20
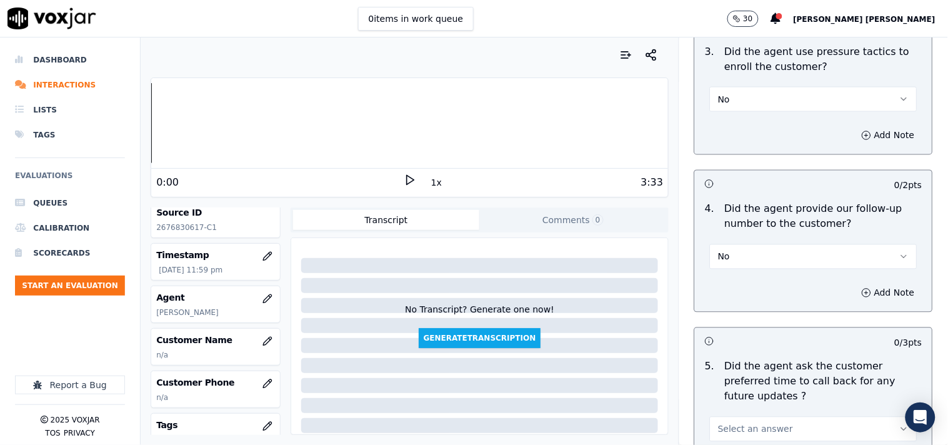
scroll to position [3056, 0]
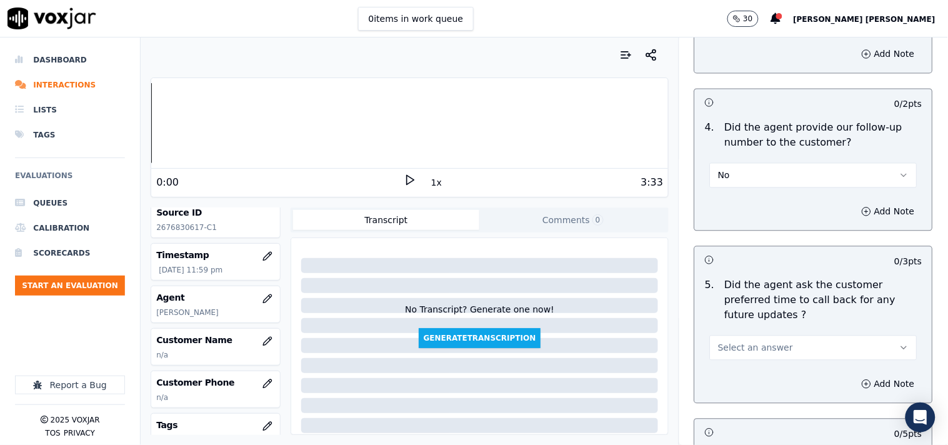
click at [734, 341] on button "Select an answer" at bounding box center [814, 348] width 208 height 25
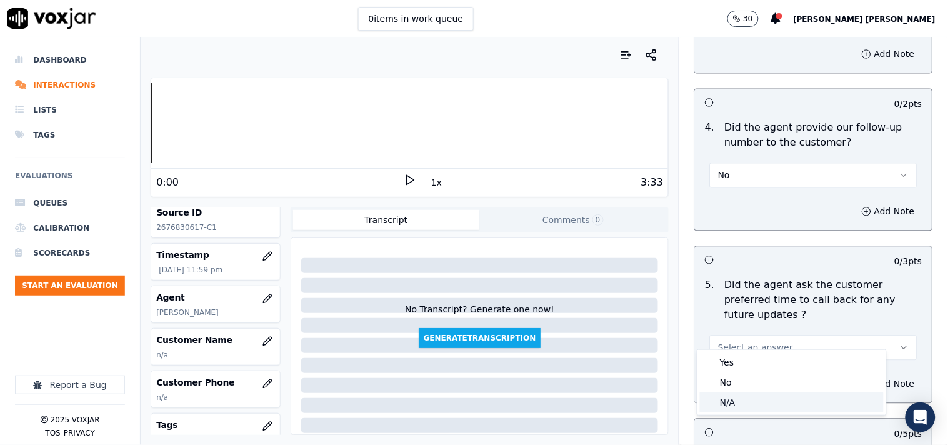
click at [737, 396] on div "N/A" at bounding box center [792, 403] width 184 height 20
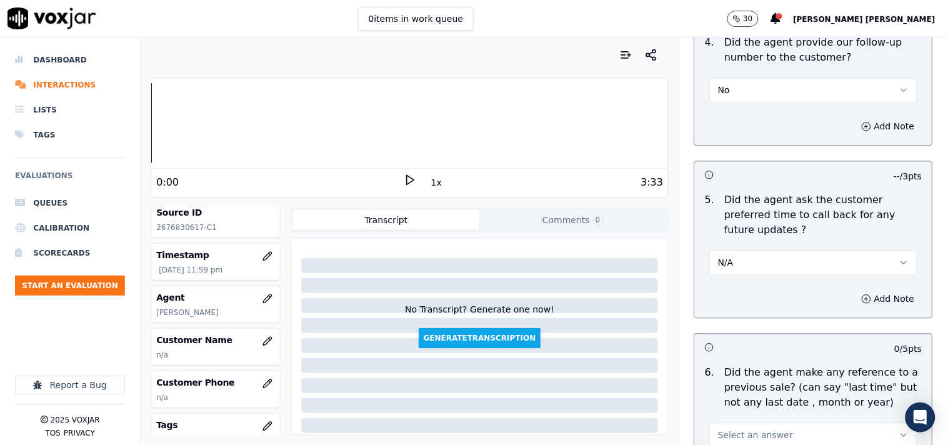
scroll to position [3334, 0]
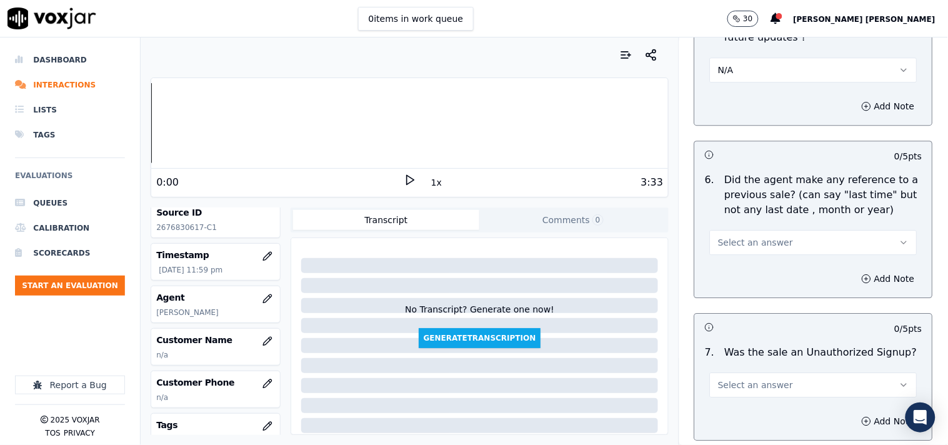
click at [741, 230] on button "Select an answer" at bounding box center [814, 242] width 208 height 25
click at [738, 278] on div "No" at bounding box center [792, 277] width 184 height 20
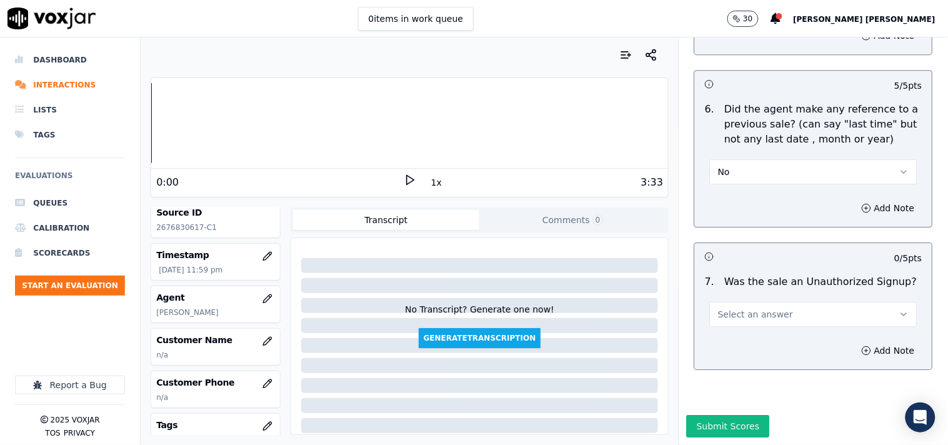
scroll to position [3422, 0]
click at [738, 300] on div "7 . Was the sale an Unauthorized Signup? Select an answer" at bounding box center [814, 300] width 238 height 63
click at [740, 302] on button "Select an answer" at bounding box center [814, 314] width 208 height 25
click at [730, 346] on div "N/A" at bounding box center [792, 351] width 184 height 20
click at [862, 346] on icon "button" at bounding box center [867, 351] width 10 height 10
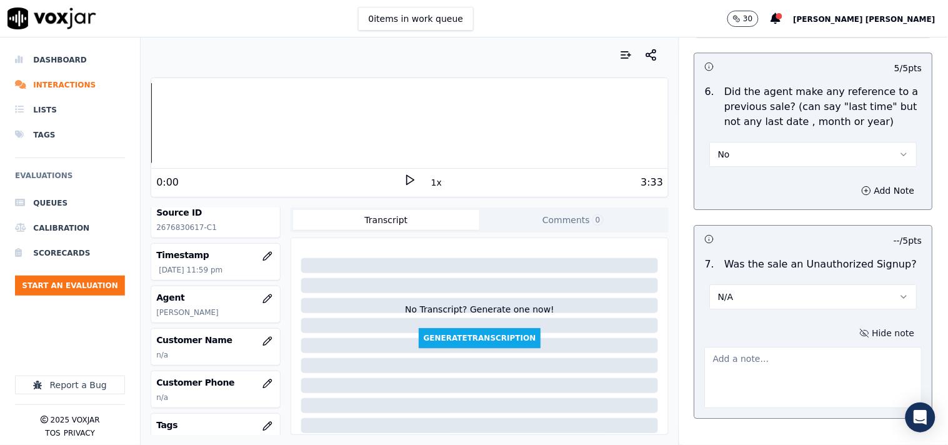
click at [795, 353] on textarea at bounding box center [814, 377] width 218 height 61
click at [742, 352] on textarea at bounding box center [814, 377] width 218 height 61
paste textarea ""Call id-20250917-184435 While Cts agent ask cx name ,cx hang up the call there…"
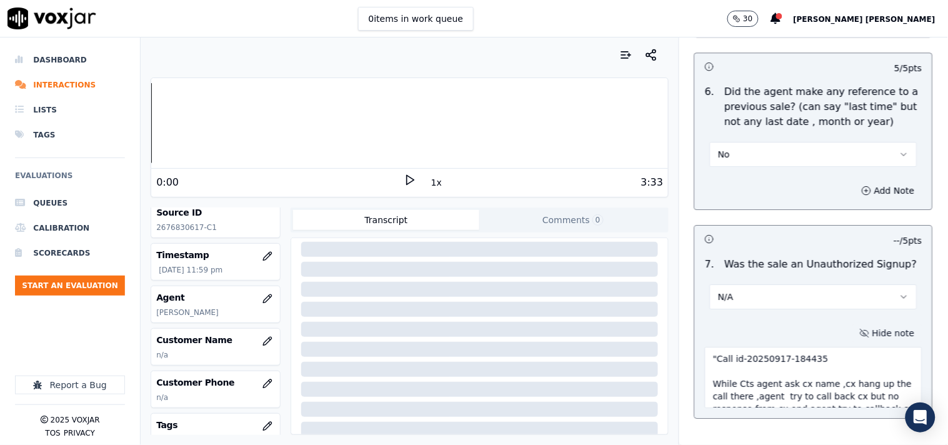
scroll to position [208, 0]
type textarea ""Call id-20250917-184435 While Cts agent ask cx name ,cx hang up the call there…"
click at [258, 330] on button "button" at bounding box center [267, 341] width 25 height 25
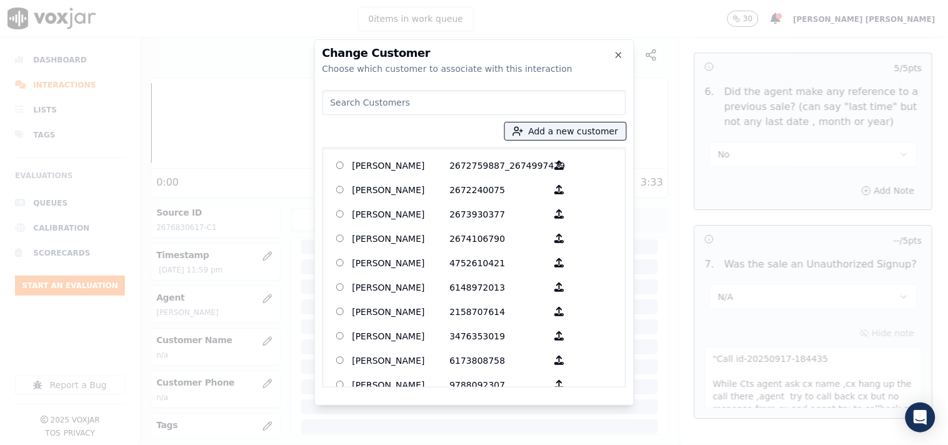
paste input "[PERSON_NAME]"
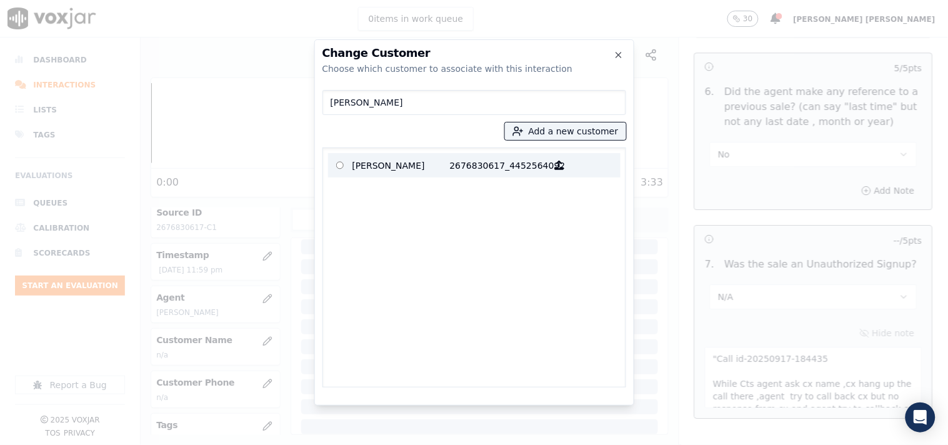
type input "[PERSON_NAME]"
click at [495, 170] on p "2676830617_4452564092" at bounding box center [499, 165] width 98 height 19
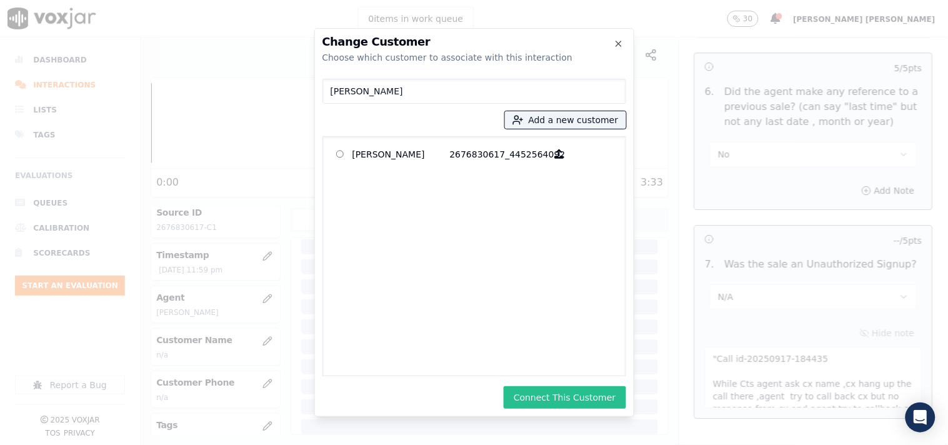
click at [566, 399] on button "Connect This Customer" at bounding box center [565, 397] width 122 height 23
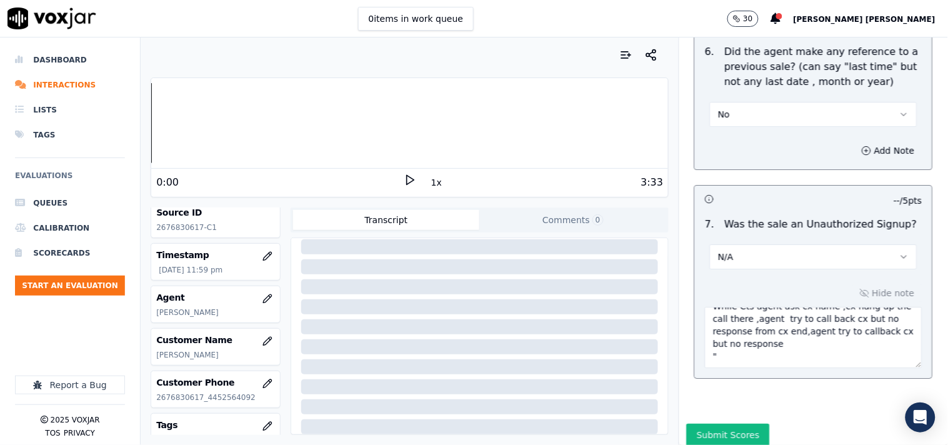
scroll to position [3489, 0]
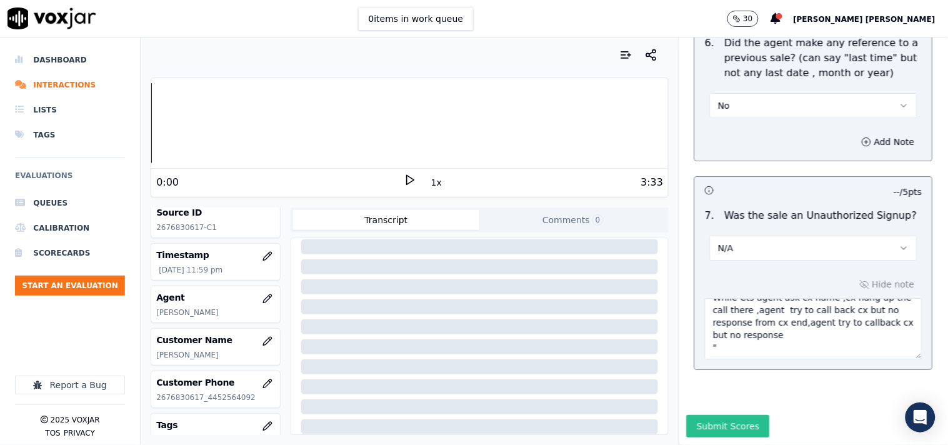
click at [723, 415] on button "Submit Scores" at bounding box center [728, 426] width 83 height 23
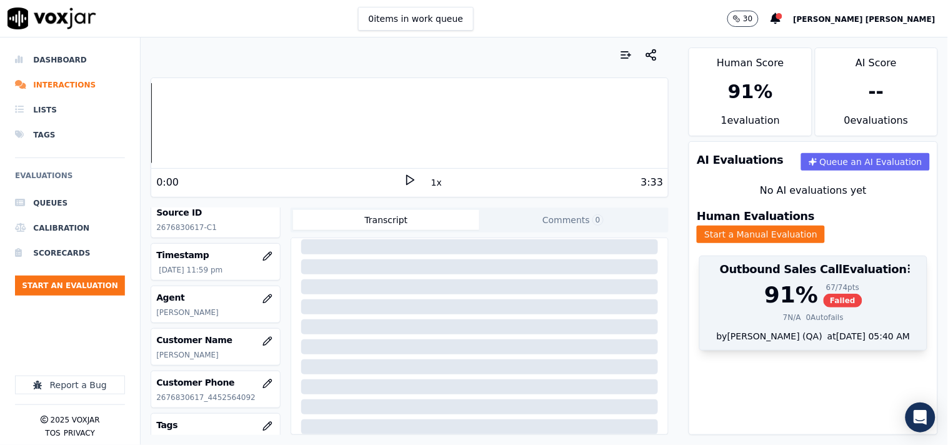
click at [823, 330] on div "at [DATE] 05:40 AM" at bounding box center [867, 336] width 88 height 13
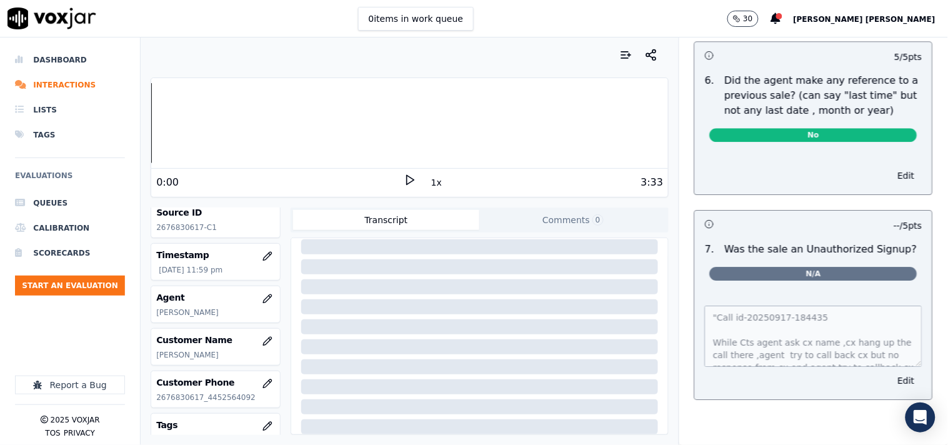
scroll to position [3383, 0]
